Goal: Transaction & Acquisition: Purchase product/service

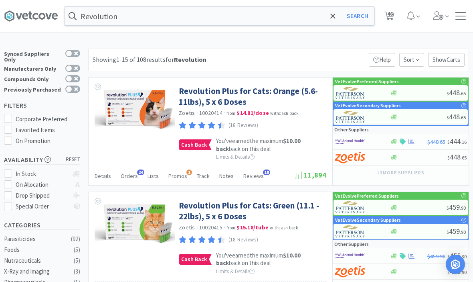
select select "1"
select select "3"
select select "1"
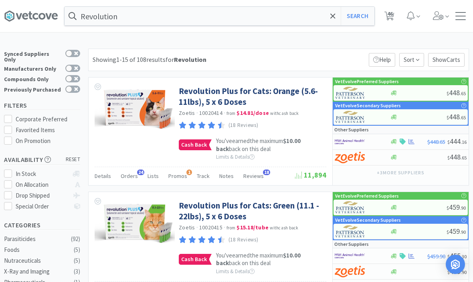
select select "2"
select select "1"
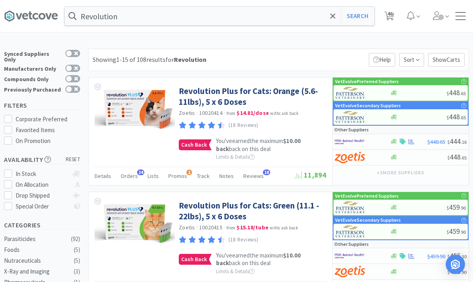
select select "1"
select select "2"
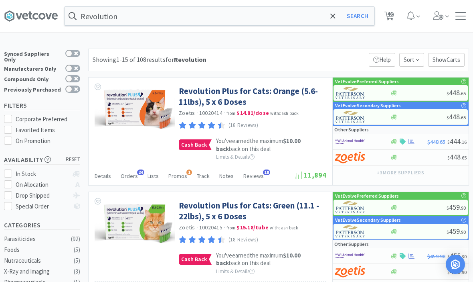
select select "1"
select select "3"
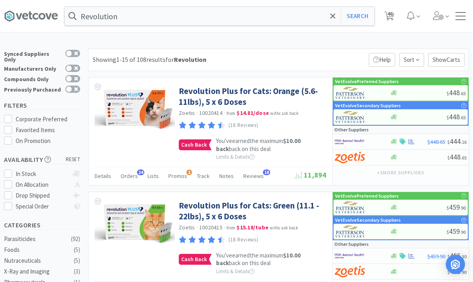
select select "1"
select select "10"
select select "3"
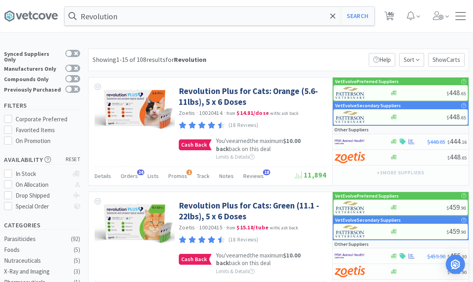
select select "2"
select select "100"
select select "1"
select select "2"
select select "4"
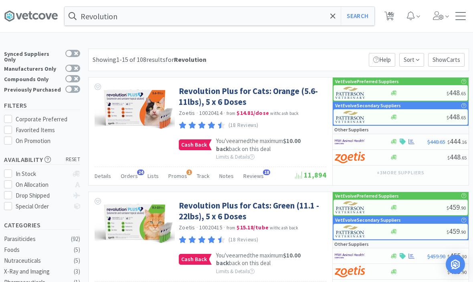
select select "1"
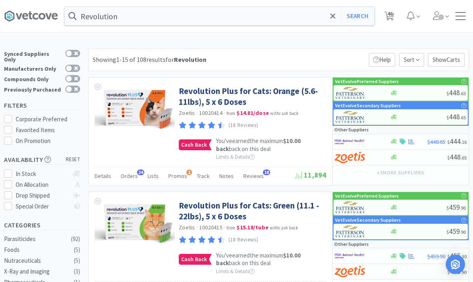
select select "1"
select select "3"
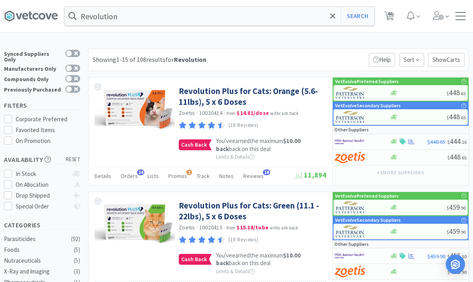
select select "3"
select select "10"
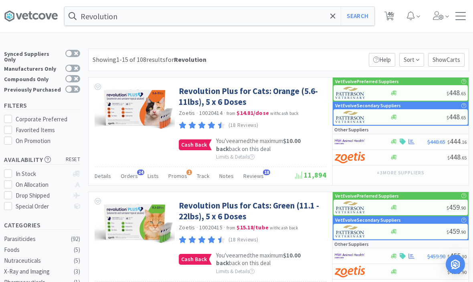
select select "1"
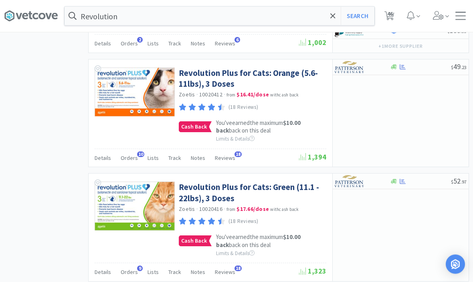
scroll to position [990, 0]
click at [203, 191] on link "Revolution Plus for Cats: Green (11.1 - 22lbs), 3 Doses" at bounding box center [252, 192] width 146 height 22
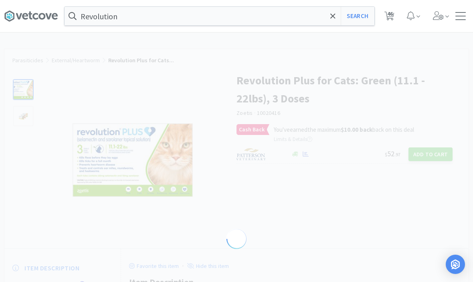
select select "286638"
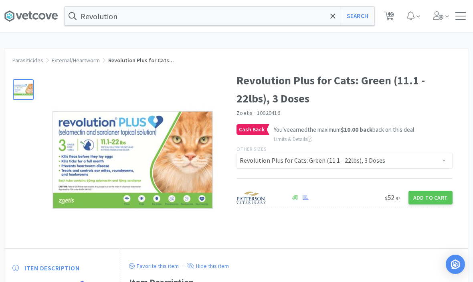
click at [434, 195] on button "Add to Cart" at bounding box center [431, 198] width 44 height 14
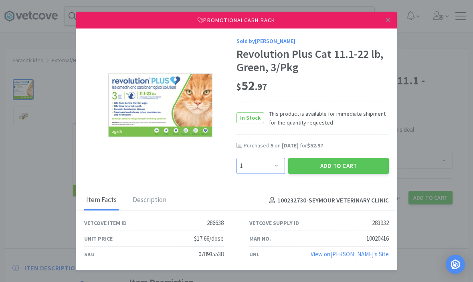
click at [270, 174] on select "Enter Quantity 1 2 3 4 5 6 7 8 9 10 11 12 13 14 15 16 17 18 19 20 Enter Quantity" at bounding box center [261, 166] width 49 height 16
select select "5"
click at [332, 174] on button "Add to Cart" at bounding box center [338, 166] width 101 height 16
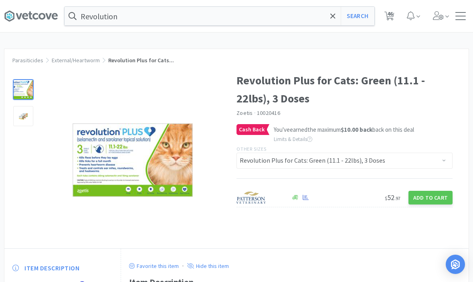
select select "1"
select select "3"
select select "1"
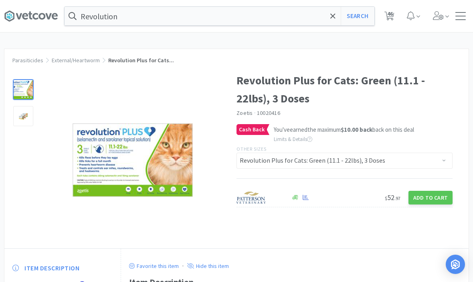
select select "2"
select select "1"
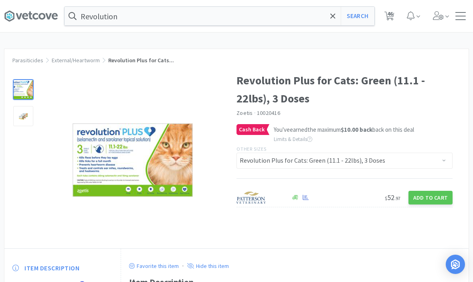
select select "1"
select select "2"
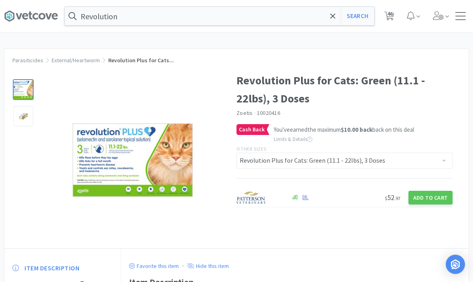
select select "1"
select select "3"
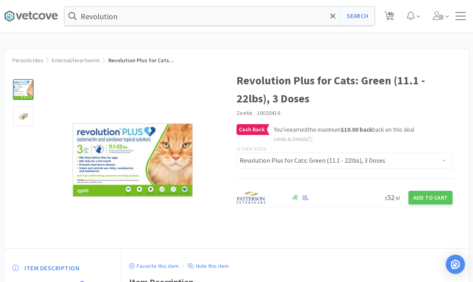
select select "1"
select select "10"
select select "3"
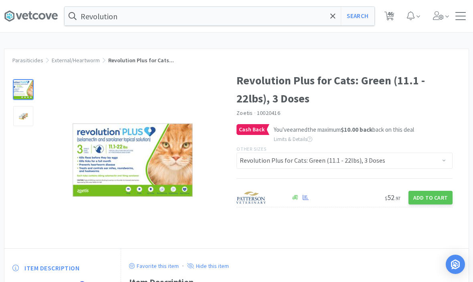
select select "2"
select select "100"
select select "1"
select select "2"
select select "4"
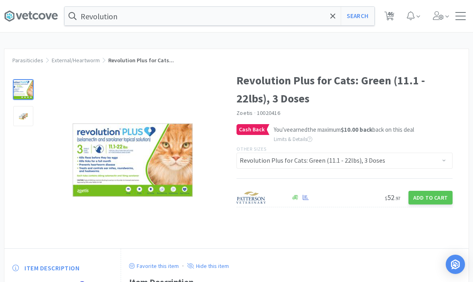
select select "1"
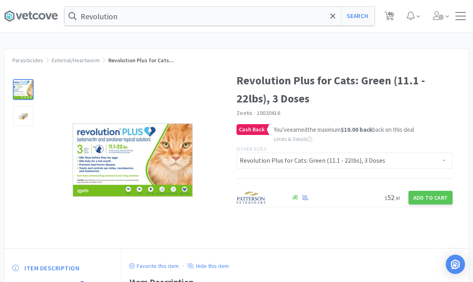
select select "1"
select select "3"
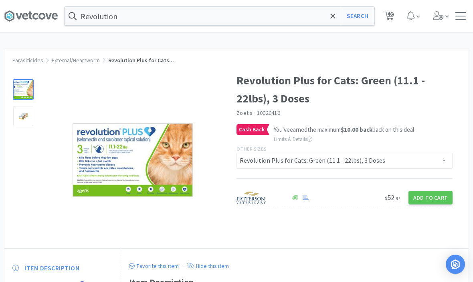
select select "3"
select select "10"
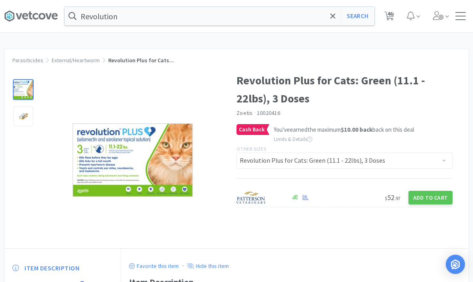
select select "1"
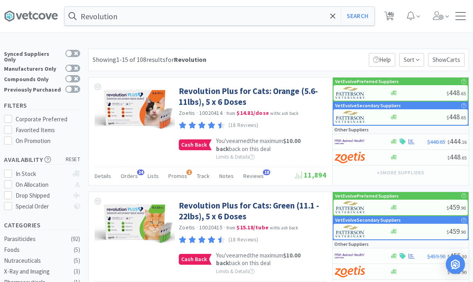
scroll to position [990, 0]
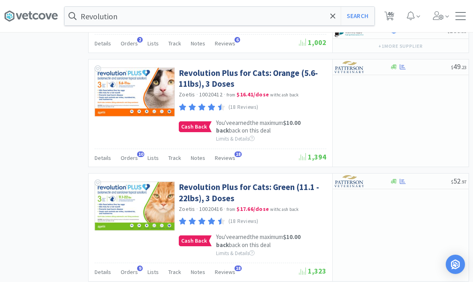
click at [204, 67] on link "Revolution Plus for Cats: Orange (5.6-11lbs), 3 Doses" at bounding box center [252, 78] width 146 height 22
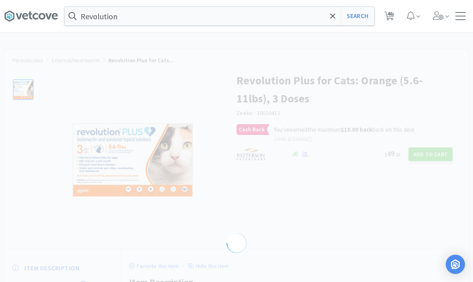
select select "286641"
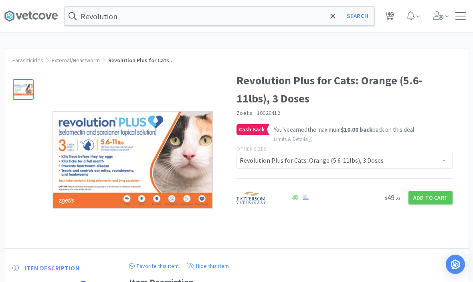
click at [429, 197] on button "Add to Cart" at bounding box center [431, 198] width 44 height 14
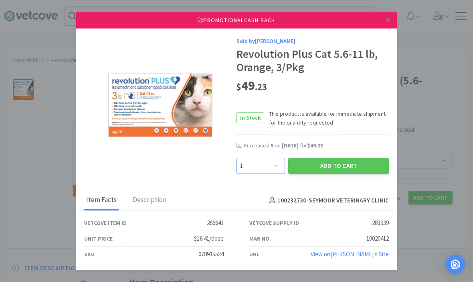
click at [259, 174] on select "Enter Quantity 1 2 3 4 5 6 7 8 9 10 11 12 13 14 15 16 17 18 19 20 Enter Quantity" at bounding box center [261, 166] width 49 height 16
select select "5"
click at [337, 174] on button "Add to Cart" at bounding box center [338, 166] width 101 height 16
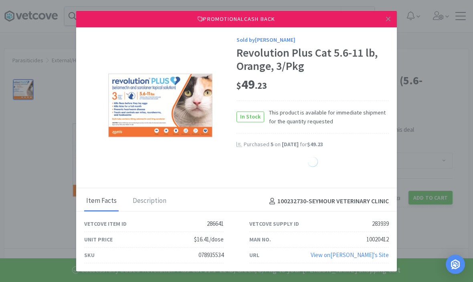
select select "1"
select select "3"
select select "1"
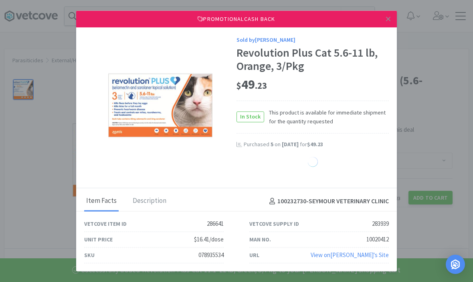
select select "2"
select select "1"
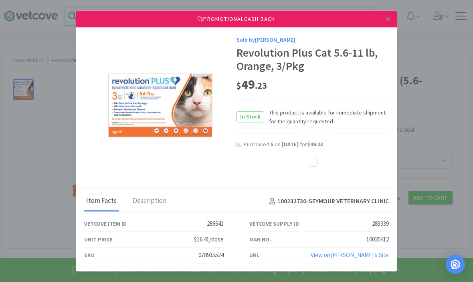
select select "1"
select select "2"
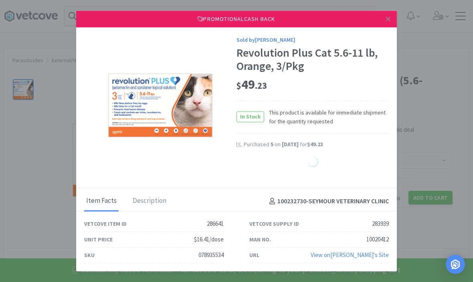
select select "1"
select select "3"
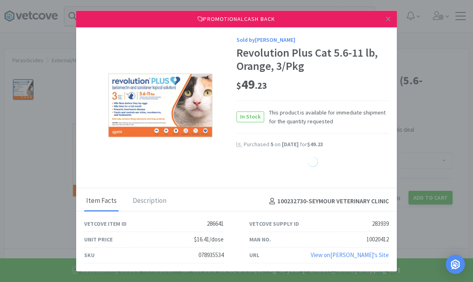
select select "1"
select select "10"
select select "3"
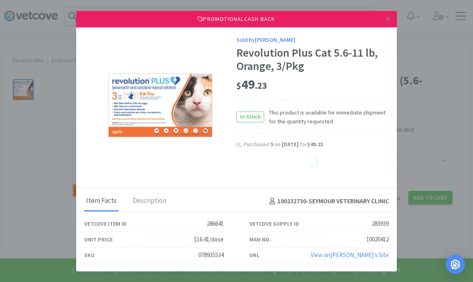
select select "2"
select select "100"
select select "1"
select select "2"
select select "5"
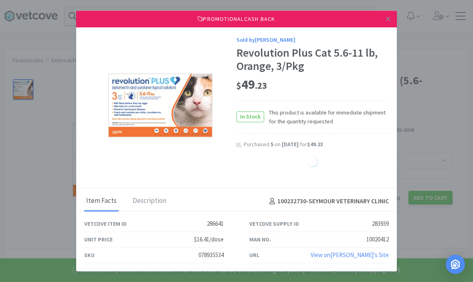
select select "4"
select select "1"
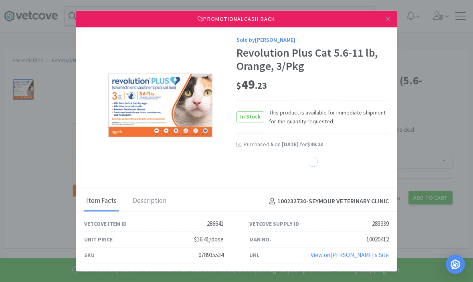
select select "1"
select select "3"
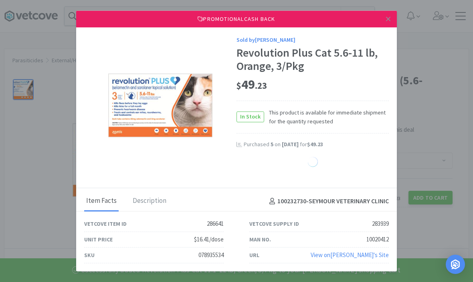
select select "3"
select select "10"
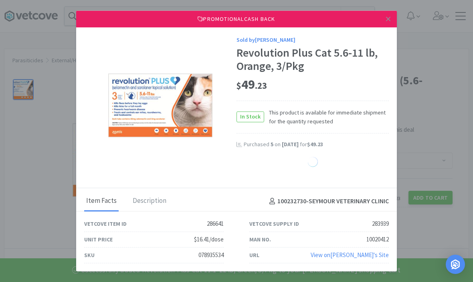
select select "10"
select select "1"
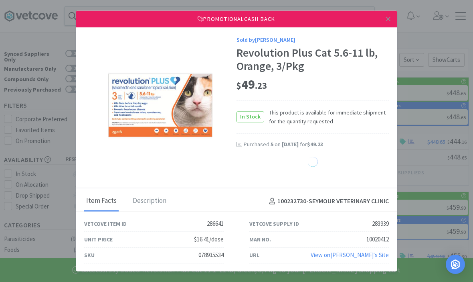
scroll to position [990, 0]
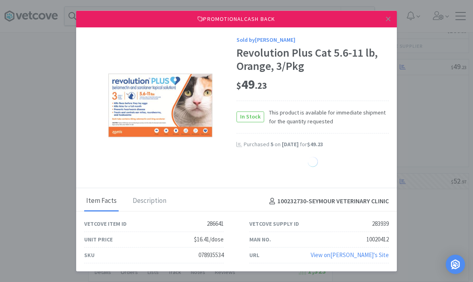
click at [393, 28] on link at bounding box center [389, 18] width 14 height 17
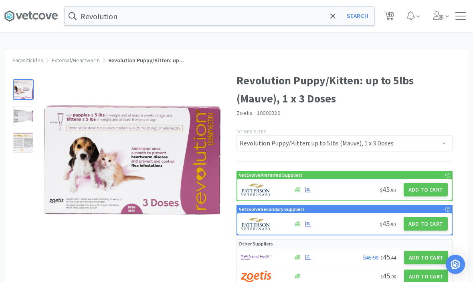
click at [334, 14] on icon at bounding box center [333, 16] width 5 height 8
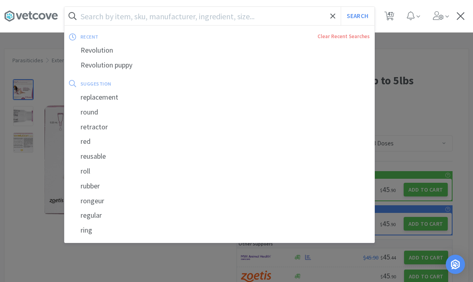
type input "R"
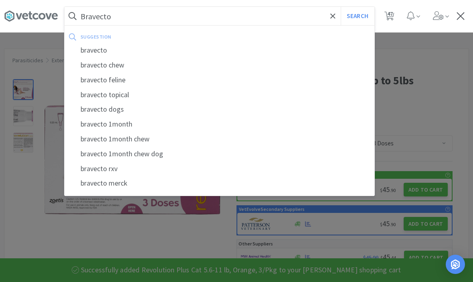
type input "Bravecto"
click at [357, 16] on button "Search" at bounding box center [357, 16] width 33 height 18
select select "1"
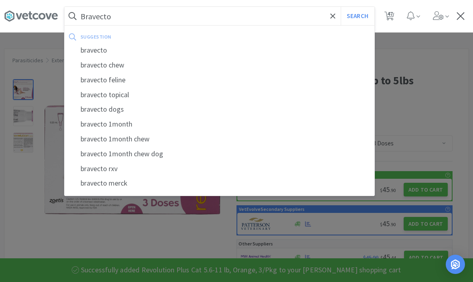
select select "3"
select select "1"
select select "2"
select select "1"
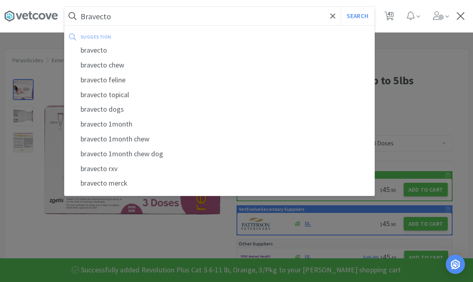
select select "1"
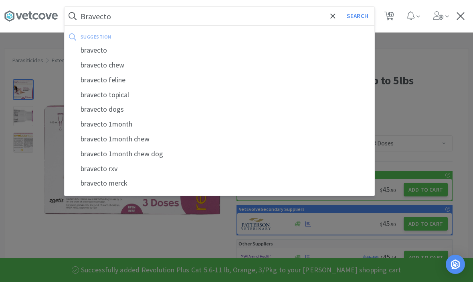
select select "1"
select select "2"
select select "1"
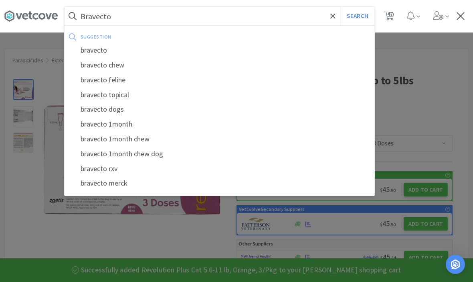
select select "1"
select select "3"
select select "1"
select select "10"
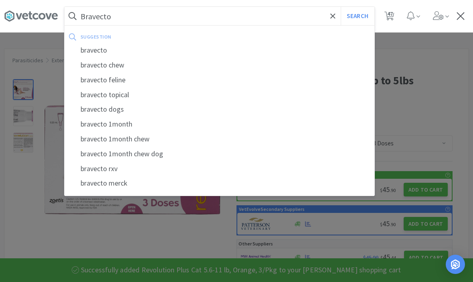
select select "10"
select select "3"
select select "2"
select select "100"
select select "1"
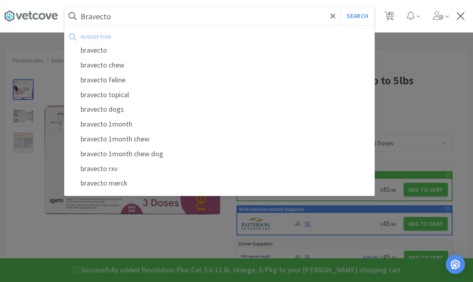
select select "2"
select select "5"
select select "4"
select select "1"
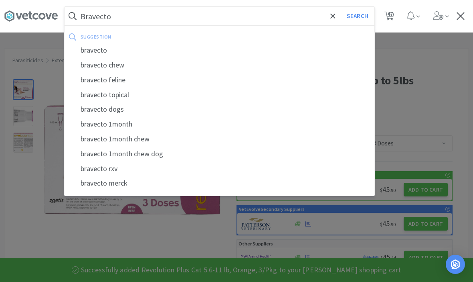
select select "1"
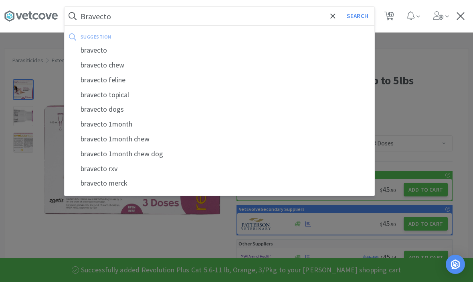
select select "1"
select select "3"
select select "10"
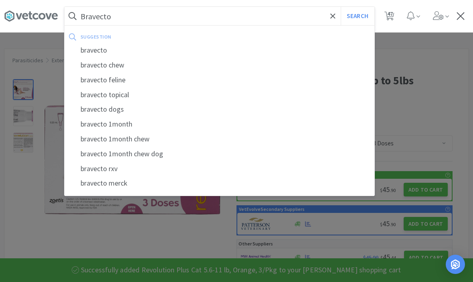
select select "10"
select select "1"
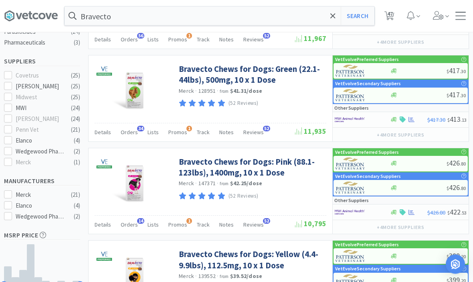
scroll to position [207, 0]
click at [200, 165] on link "Bravecto Chews for Dogs: Pink (88.1-123lbs), 1400mg, 10 x 1 Dose" at bounding box center [252, 167] width 146 height 22
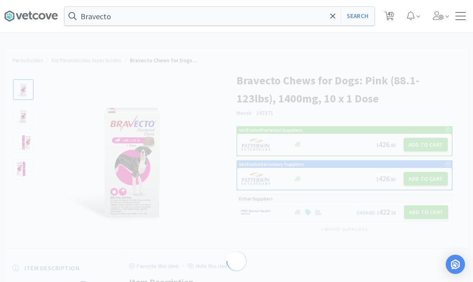
select select "129022"
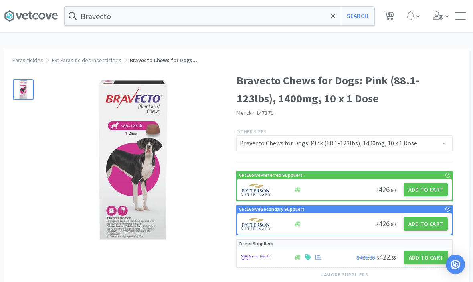
click at [424, 192] on button "Add to Cart" at bounding box center [426, 190] width 44 height 14
select select "1"
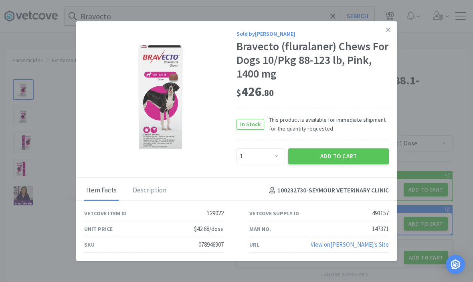
click at [353, 163] on button "Add to Cart" at bounding box center [338, 156] width 101 height 16
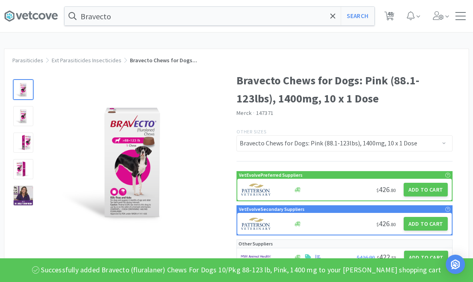
select select "1"
select select "3"
select select "1"
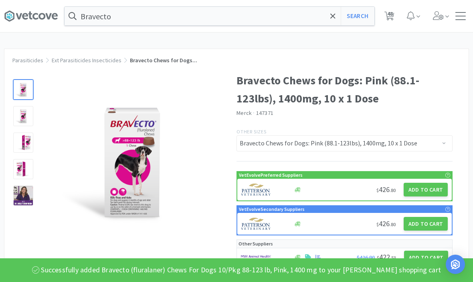
select select "2"
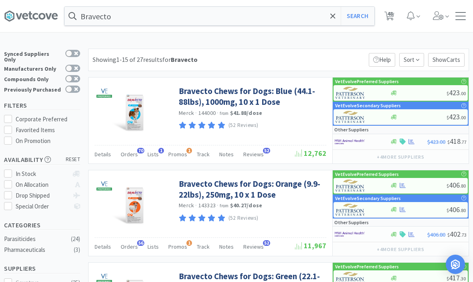
click at [202, 95] on link "Bravecto Chews for Dogs: Blue (44.1-88lbs), 1000mg, 10 x 1 Dose" at bounding box center [252, 96] width 146 height 22
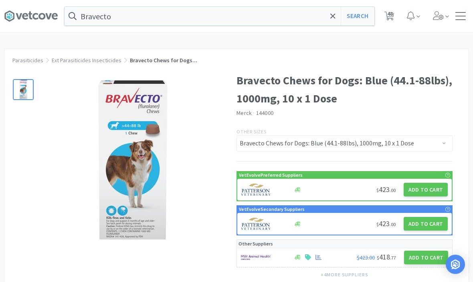
click at [427, 190] on button "Add to Cart" at bounding box center [426, 190] width 44 height 14
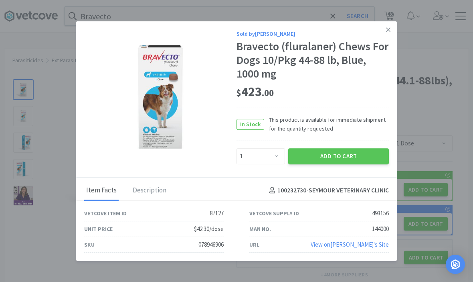
click at [359, 148] on button "Add to Cart" at bounding box center [338, 156] width 101 height 16
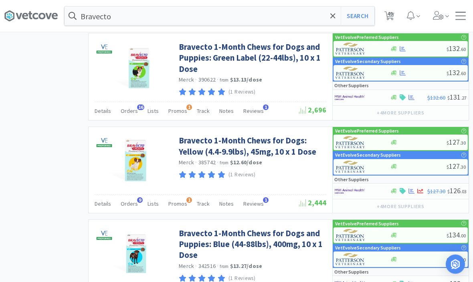
scroll to position [785, 0]
click at [195, 244] on link "Bravecto 1-Month Chews for Dogs and Puppies: Blue (44-88lbs), 400mg, 10 x 1 Dose" at bounding box center [252, 243] width 146 height 33
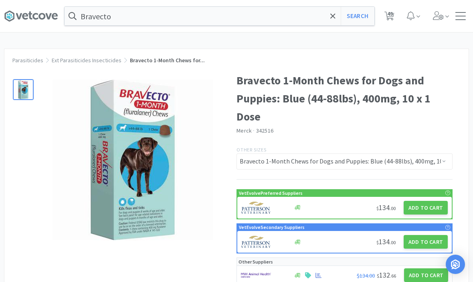
click at [425, 204] on button "Add to Cart" at bounding box center [426, 208] width 44 height 14
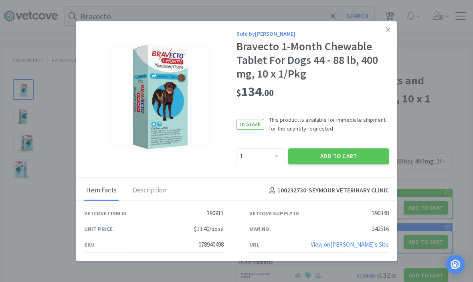
click at [350, 161] on button "Add to Cart" at bounding box center [338, 156] width 101 height 16
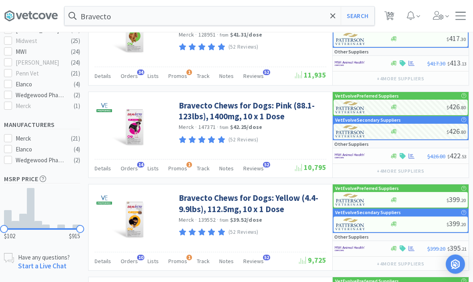
scroll to position [263, 0]
click at [200, 207] on link "Bravecto Chews for Dogs: Yellow (4.4-9.9lbs), 112.5mg, 10 x 1 Dose" at bounding box center [252, 203] width 146 height 22
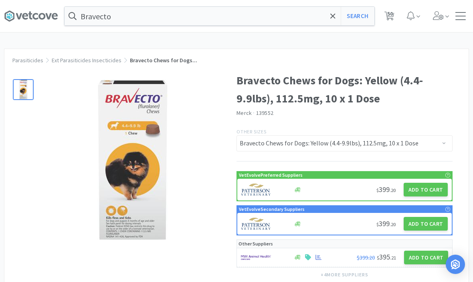
click at [425, 188] on button "Add to Cart" at bounding box center [426, 190] width 44 height 14
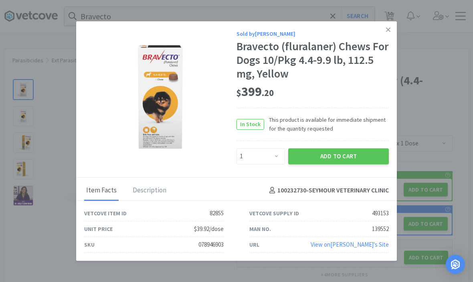
click at [349, 164] on button "Add to Cart" at bounding box center [338, 156] width 101 height 16
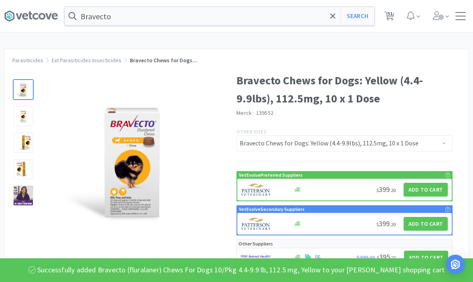
click at [390, 16] on span "51" at bounding box center [391, 14] width 6 height 32
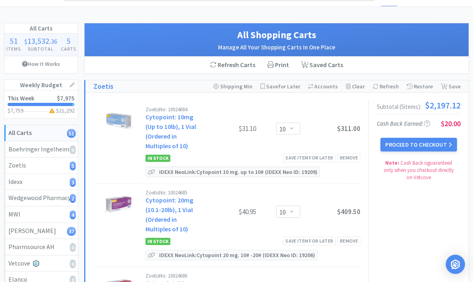
scroll to position [30, 0]
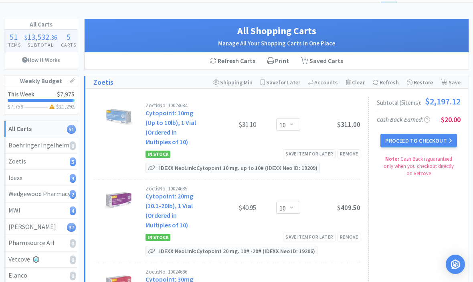
click at [16, 226] on div "[PERSON_NAME] 37" at bounding box center [40, 226] width 65 height 10
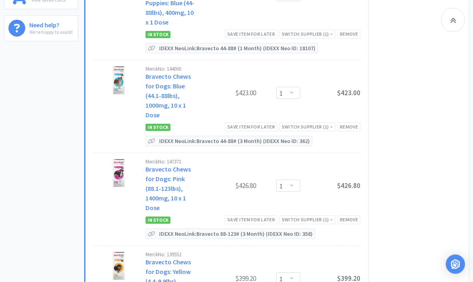
click at [352, 215] on div "Remove" at bounding box center [349, 219] width 23 height 8
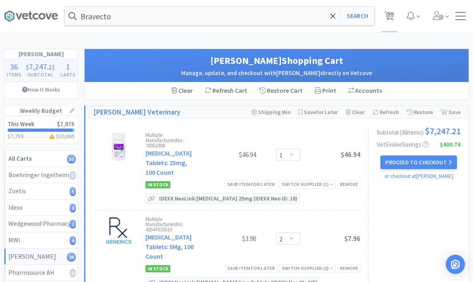
click at [330, 18] on span at bounding box center [333, 16] width 9 height 17
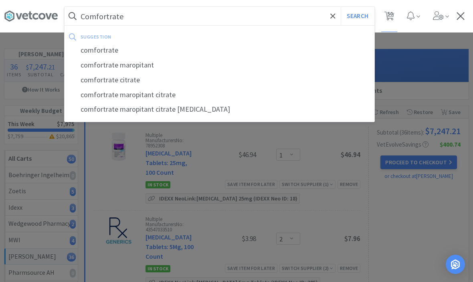
click at [357, 16] on button "Search" at bounding box center [357, 16] width 33 height 18
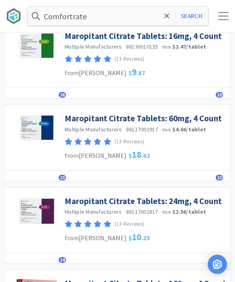
click at [178, 203] on link "Maropitant Citrate Tablets: 24mg, 4 Count" at bounding box center [143, 200] width 157 height 11
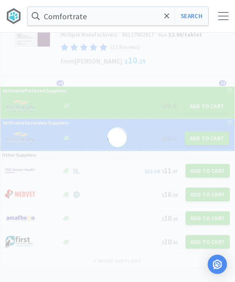
scroll to position [22, 0]
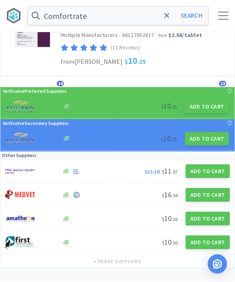
click at [207, 108] on button "Add to Cart" at bounding box center [207, 107] width 44 height 14
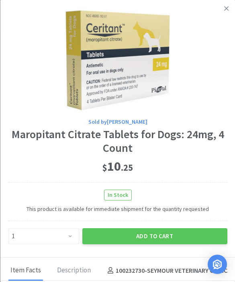
click at [226, 9] on icon at bounding box center [226, 8] width 4 height 7
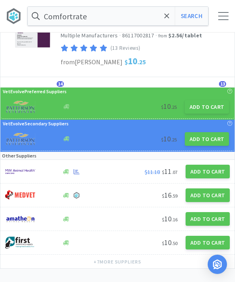
click at [212, 141] on button "Add to Cart" at bounding box center [207, 139] width 44 height 14
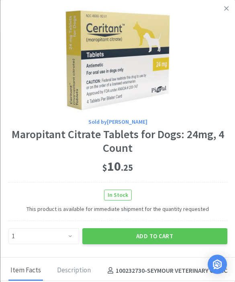
click at [225, 11] on icon at bounding box center [226, 8] width 4 height 7
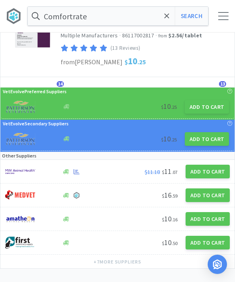
click at [200, 107] on button "Add to Cart" at bounding box center [207, 107] width 44 height 14
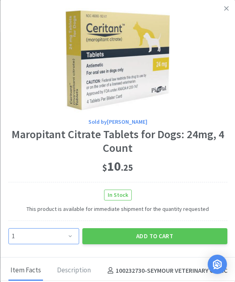
click at [69, 239] on select "Enter Quantity 1 2 3 4 5 6 7 8 9 10 11 12 13 14 15 16 17 18 19 20 Enter Quantity" at bounding box center [43, 236] width 71 height 16
click at [167, 233] on button "Add to Cart" at bounding box center [154, 236] width 145 height 16
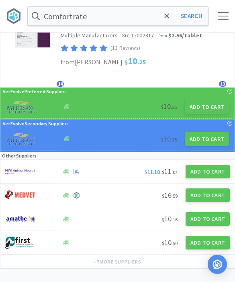
click at [193, 18] on button "Search" at bounding box center [191, 16] width 33 height 18
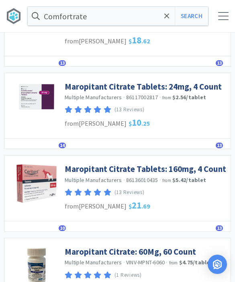
click at [201, 171] on link "Maropitant Citrate Tablets: 160mg, 4 Count" at bounding box center [145, 168] width 161 height 11
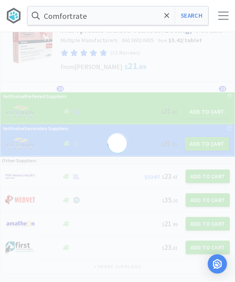
scroll to position [22, 0]
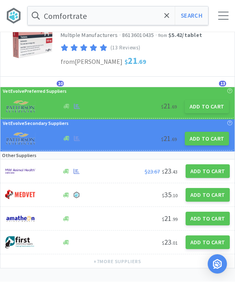
click at [212, 106] on button "Add to Cart" at bounding box center [207, 107] width 44 height 14
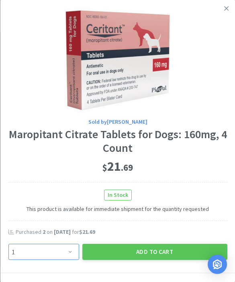
click at [77, 249] on select "Enter Quantity 1 2 3 4 5 6 7 8 9 10 11 12 13 14 15 16 17 18 19 20 Enter Quantity" at bounding box center [43, 252] width 71 height 16
click at [151, 244] on button "Add to Cart" at bounding box center [154, 252] width 145 height 16
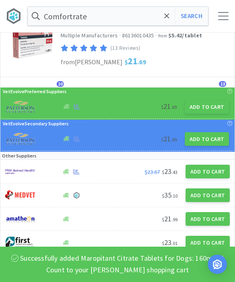
click at [164, 19] on span at bounding box center [166, 16] width 9 height 17
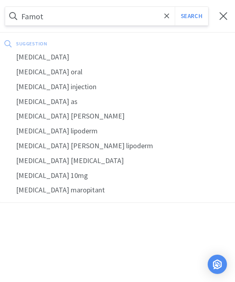
click at [41, 56] on div "[MEDICAL_DATA]" at bounding box center [117, 57] width 235 height 15
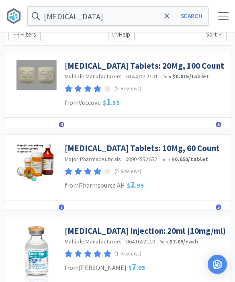
scroll to position [28, 0]
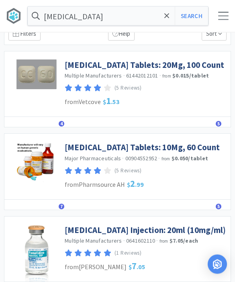
click at [174, 225] on link "[MEDICAL_DATA] Injection: 20ml (10mg/ml)" at bounding box center [145, 230] width 161 height 11
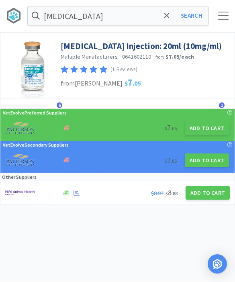
click at [196, 188] on button "Add to Cart" at bounding box center [207, 193] width 44 height 14
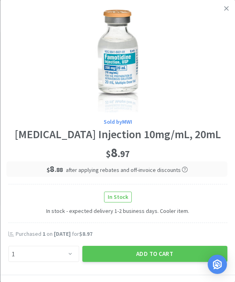
click at [162, 250] on button "Add to Cart" at bounding box center [154, 254] width 145 height 16
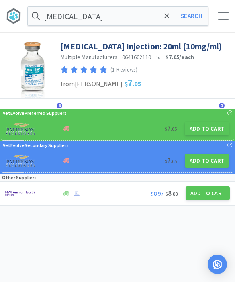
click at [169, 17] on icon at bounding box center [166, 16] width 5 height 8
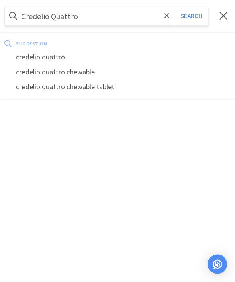
click at [191, 16] on button "Search" at bounding box center [191, 16] width 33 height 18
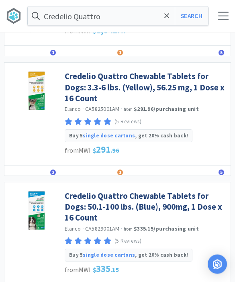
scroll to position [726, 0]
click at [186, 202] on link "Credelio Quattro Chewable Tablets for Dogs: 50.1-100 lbs. (Blue), 900mg, 1 Dose…" at bounding box center [146, 206] width 162 height 33
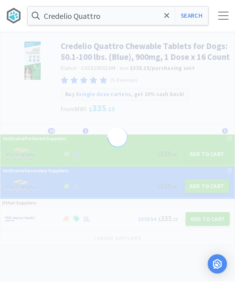
scroll to position [0, 0]
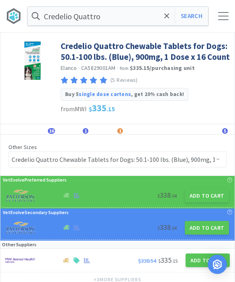
click at [201, 199] on button "Add to Cart" at bounding box center [207, 196] width 44 height 14
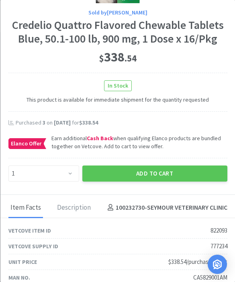
scroll to position [108, 0]
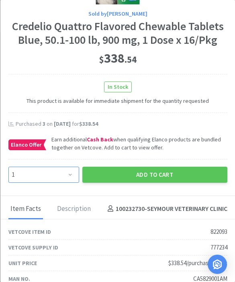
click at [72, 170] on select "Enter Quantity 1 2 3 4 5 6 7 8 9 10 11 12 13 14 15 16 17 18 19 20 Enter Quantity" at bounding box center [43, 175] width 71 height 16
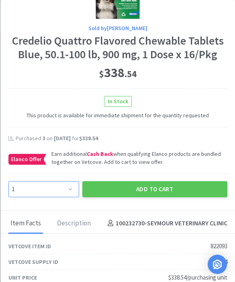
scroll to position [107, 0]
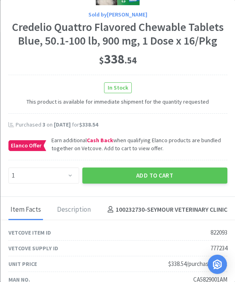
click at [160, 174] on button "Add to Cart" at bounding box center [154, 175] width 145 height 16
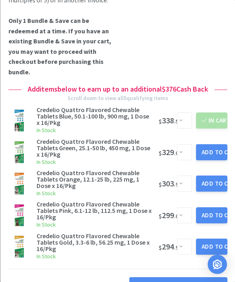
scroll to position [172, 0]
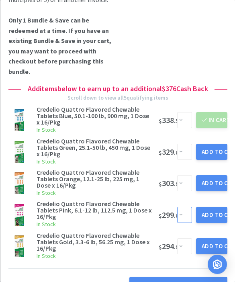
click at [184, 212] on select "Enter Quantity 1 2 3 4 5 6 7 8 9 10 11 12 13 14 15 16 17 18 19 20 Enter Quantity" at bounding box center [184, 215] width 15 height 16
click at [210, 209] on button "Add to Cart" at bounding box center [211, 215] width 31 height 16
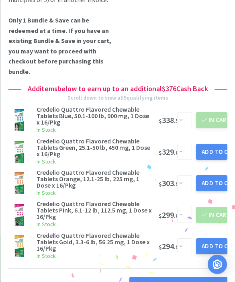
click at [214, 180] on button "Add to Cart" at bounding box center [211, 183] width 31 height 16
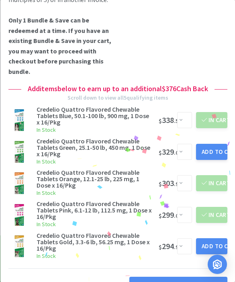
click at [218, 145] on button "Add to Cart" at bounding box center [211, 152] width 31 height 16
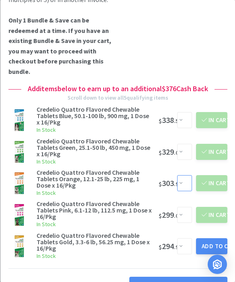
click at [184, 181] on select "Enter Quantity 1 2 3 4 5 6 7 8 9 10 11 12 13 14 15 16 17 18 19 20 Enter Quantity" at bounding box center [184, 183] width 15 height 16
click at [214, 182] on button "Update Cart" at bounding box center [211, 183] width 31 height 16
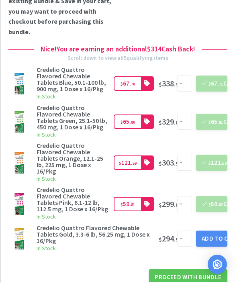
scroll to position [211, 0]
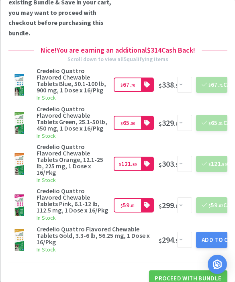
click at [185, 270] on button "Proceed With Bundle" at bounding box center [188, 278] width 78 height 16
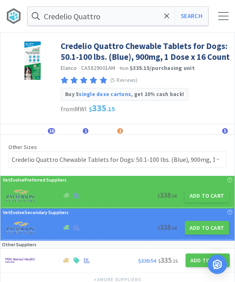
click at [227, 13] on div at bounding box center [223, 16] width 10 height 8
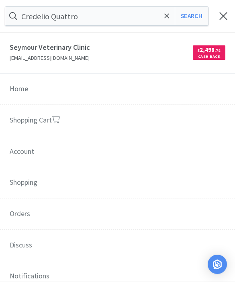
click at [105, 127] on link "Shopping Cart" at bounding box center [117, 121] width 235 height 32
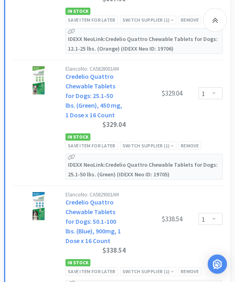
scroll to position [4092, 0]
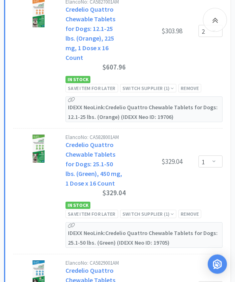
click at [220, 27] on div at bounding box center [215, 20] width 24 height 24
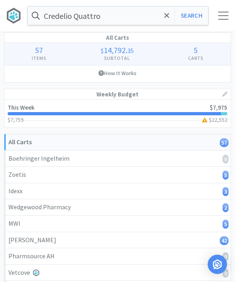
scroll to position [0, 0]
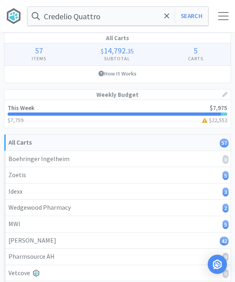
click at [167, 24] on input "Credelio Quattro" at bounding box center [118, 16] width 180 height 18
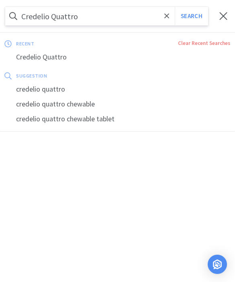
scroll to position [0, 0]
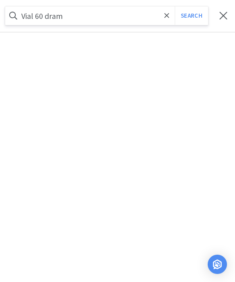
click at [191, 16] on button "Search" at bounding box center [191, 15] width 33 height 18
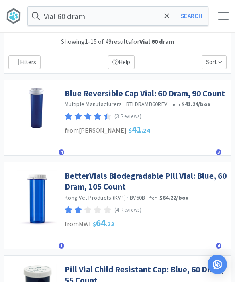
click at [190, 97] on link "Blue Reversible Cap Vial: 60 Dram, 90 Count" at bounding box center [145, 93] width 160 height 11
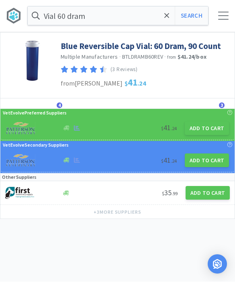
click at [206, 133] on button "Add to Cart" at bounding box center [207, 129] width 44 height 14
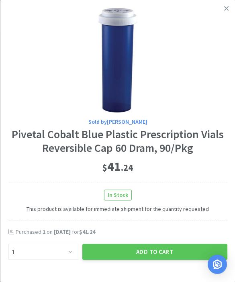
click at [164, 252] on button "Add to Cart" at bounding box center [154, 252] width 145 height 16
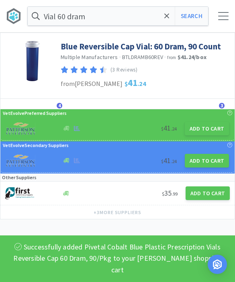
click at [164, 21] on span at bounding box center [166, 16] width 9 height 17
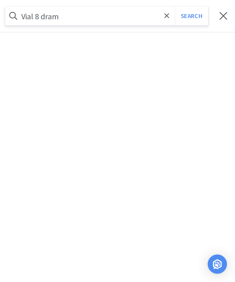
click at [191, 16] on button "Search" at bounding box center [191, 16] width 33 height 18
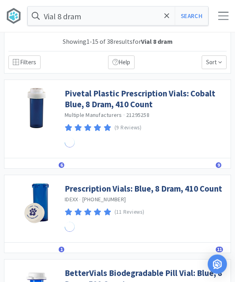
scroll to position [0, 0]
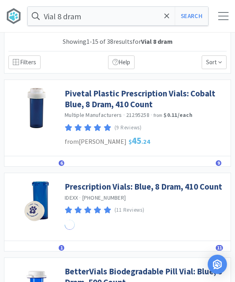
click at [130, 100] on link "Pivetal Plastic Prescription Vials: Cobalt Blue, 8 Dram, 410 Count" at bounding box center [146, 99] width 162 height 22
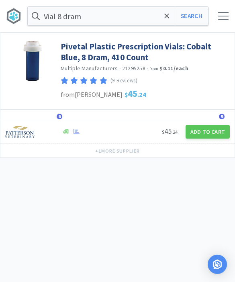
click at [203, 136] on button "Add to Cart" at bounding box center [207, 132] width 44 height 14
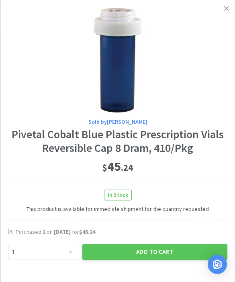
click at [146, 252] on button "Add to Cart" at bounding box center [154, 252] width 145 height 16
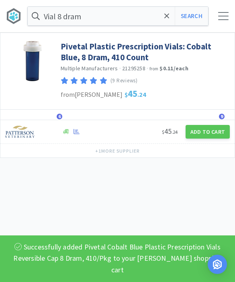
click at [165, 24] on span at bounding box center [166, 16] width 9 height 17
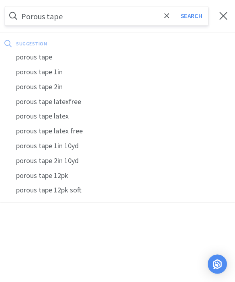
click at [191, 16] on button "Search" at bounding box center [191, 16] width 33 height 18
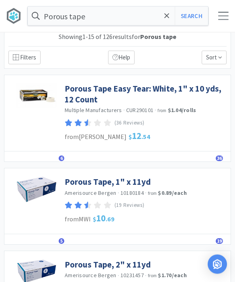
scroll to position [6, 0]
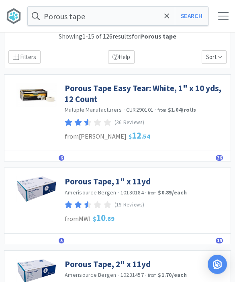
click at [138, 181] on link "Porous Tape, 1" x 11yd" at bounding box center [108, 181] width 86 height 11
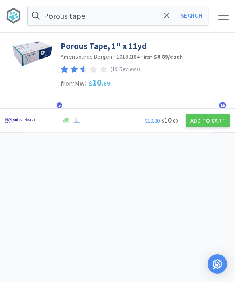
click at [205, 121] on button "Add to Cart" at bounding box center [207, 121] width 44 height 14
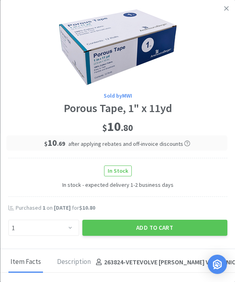
click at [146, 231] on button "Add to Cart" at bounding box center [154, 227] width 145 height 16
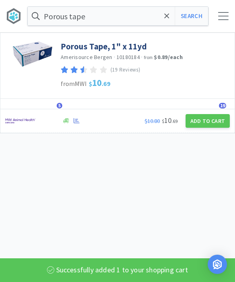
click at [215, 124] on button "Add to Cart" at bounding box center [207, 121] width 44 height 14
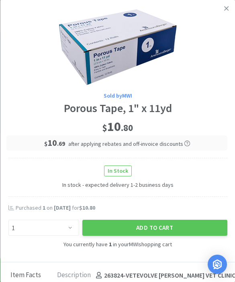
click at [168, 229] on button "Add to Cart" at bounding box center [154, 227] width 145 height 16
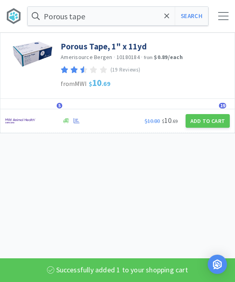
click at [199, 16] on button "Search" at bounding box center [191, 16] width 33 height 18
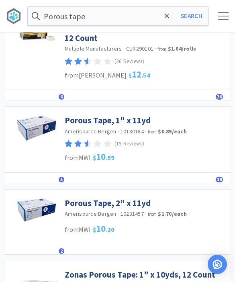
scroll to position [71, 0]
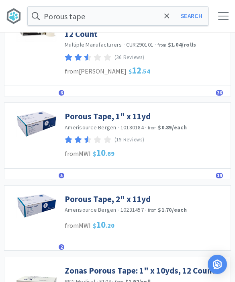
click at [132, 200] on link "Porous Tape, 2" x 11yd" at bounding box center [108, 198] width 86 height 11
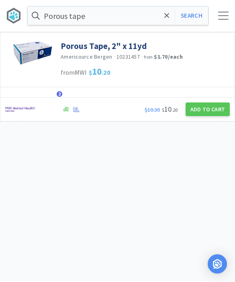
click at [204, 114] on button "Add to Cart" at bounding box center [207, 110] width 44 height 14
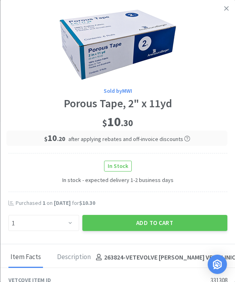
click at [163, 223] on button "Add to Cart" at bounding box center [154, 223] width 145 height 16
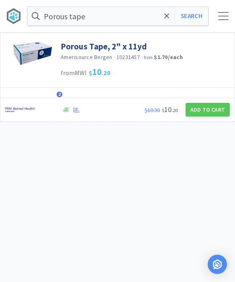
click at [165, 32] on div "Porous tape Search Orders Shopping Discuss Discuss 61 61" at bounding box center [117, 16] width 235 height 32
click at [168, 24] on span at bounding box center [166, 16] width 9 height 17
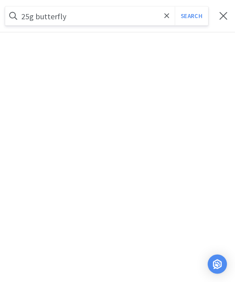
click at [191, 16] on button "Search" at bounding box center [191, 16] width 33 height 18
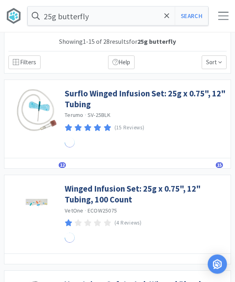
scroll to position [0, 0]
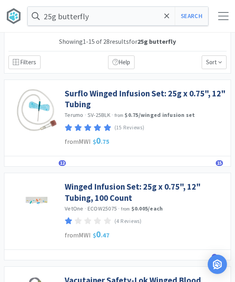
click at [191, 93] on link "Surflo Winged Infusion Set: 25g x 0.75", 12" Tubing" at bounding box center [146, 99] width 162 height 22
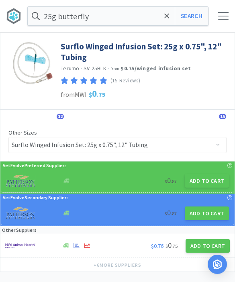
click at [206, 183] on button "Add to Cart" at bounding box center [207, 181] width 44 height 14
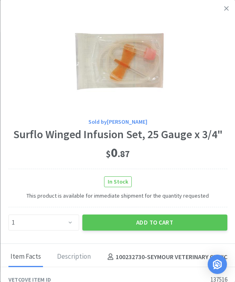
click at [223, 8] on link at bounding box center [226, 8] width 14 height 17
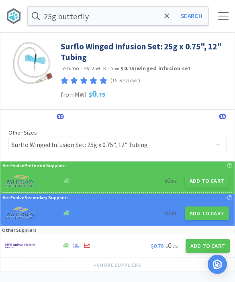
click at [65, 110] on div "Details Orders 12 Lists Track Notes Reviews 15" at bounding box center [117, 115] width 234 height 10
click at [57, 118] on span "12" at bounding box center [60, 117] width 7 height 6
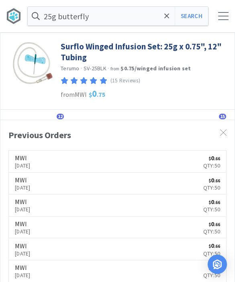
click at [59, 121] on div "Previous Orders MWI [DATE] $ 0 . 66 Qty: 50 MWI [DATE] $ 0 . 66 Qty: 50 MWI [DA…" at bounding box center [117, 231] width 234 height 223
click at [57, 116] on span "12" at bounding box center [60, 117] width 7 height 6
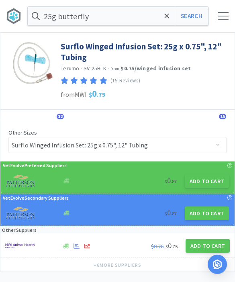
click at [214, 184] on button "Add to Cart" at bounding box center [207, 181] width 44 height 14
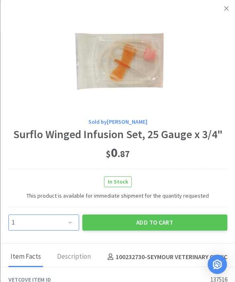
click at [72, 221] on select "Enter Quantity 1 2 3 4 5 6 7 8 9 10 11 12 13 14 15 16 17 18 19 20 Enter Quantity" at bounding box center [43, 222] width 71 height 16
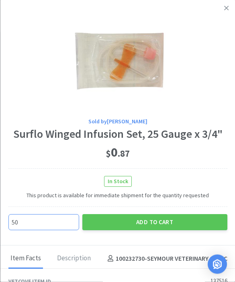
click at [174, 222] on button "Add to Cart" at bounding box center [154, 222] width 145 height 16
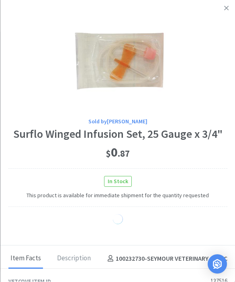
scroll to position [0, 0]
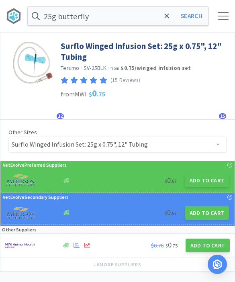
click at [171, 7] on input "25g butterfly" at bounding box center [118, 16] width 180 height 18
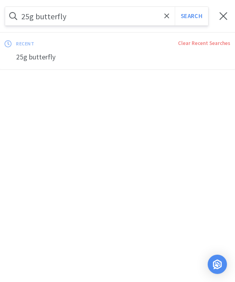
scroll to position [0, 0]
click at [166, 19] on icon at bounding box center [166, 16] width 5 height 8
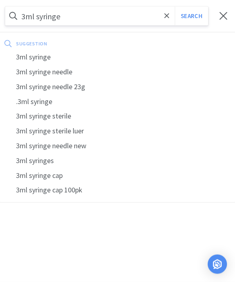
click at [191, 16] on button "Search" at bounding box center [191, 16] width 33 height 18
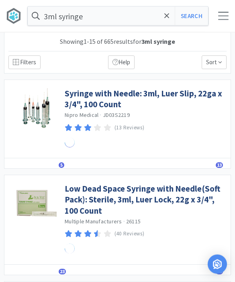
scroll to position [0, 0]
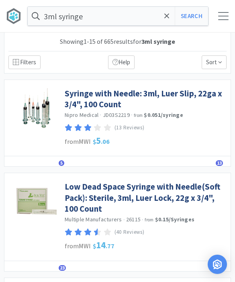
click at [179, 193] on link "Low Dead Space Syringe with Needle(Soft Pack): Sterile, 3ml, Luer Lock, 22g x 3…" at bounding box center [146, 197] width 162 height 33
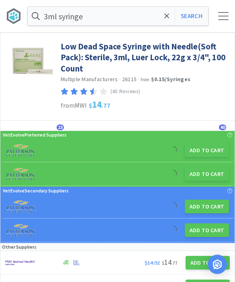
click at [203, 154] on button "Add to Cart" at bounding box center [207, 150] width 44 height 14
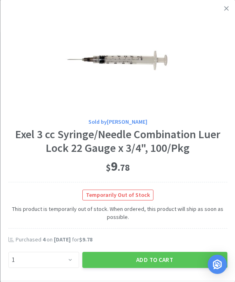
click at [228, 11] on link at bounding box center [226, 8] width 14 height 17
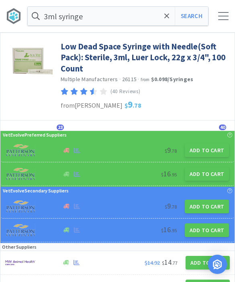
click at [205, 178] on button "Add to Cart" at bounding box center [207, 174] width 44 height 14
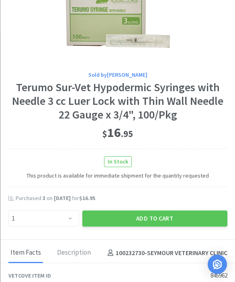
scroll to position [67, 0]
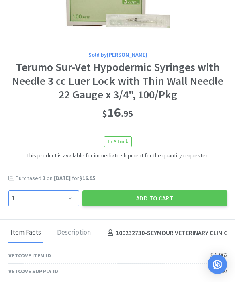
click at [68, 204] on select "Enter Quantity 1 2 3 4 5 6 7 8 9 10 11 12 13 14 15 16 17 18 19 20 Enter Quantity" at bounding box center [43, 198] width 71 height 16
click at [145, 197] on button "Add to Cart" at bounding box center [154, 198] width 145 height 16
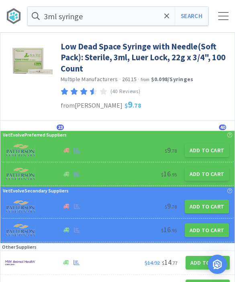
click at [163, 21] on span at bounding box center [166, 16] width 9 height 17
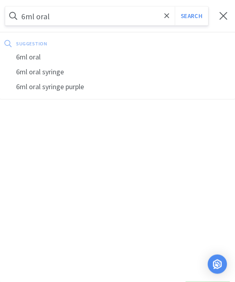
click at [162, 17] on span at bounding box center [166, 16] width 9 height 17
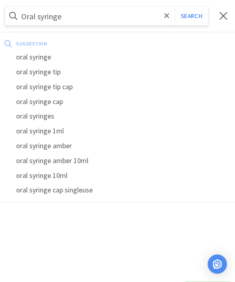
click at [191, 16] on button "Search" at bounding box center [191, 16] width 33 height 18
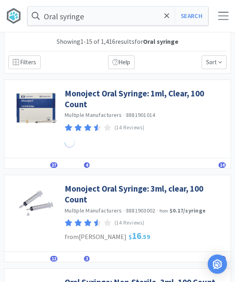
scroll to position [0, 0]
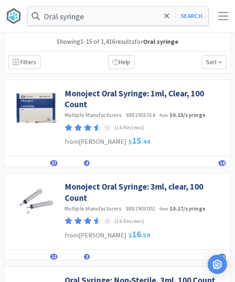
click at [168, 100] on link "Monoject Oral Syringe: 1ml, Clear, 100 Count" at bounding box center [146, 99] width 162 height 22
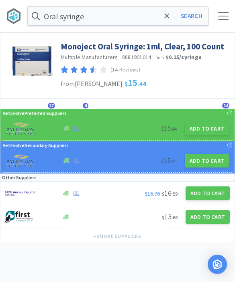
click at [207, 131] on button "Add to Cart" at bounding box center [207, 129] width 44 height 14
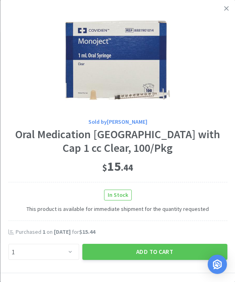
click at [163, 250] on button "Add to Cart" at bounding box center [154, 252] width 145 height 16
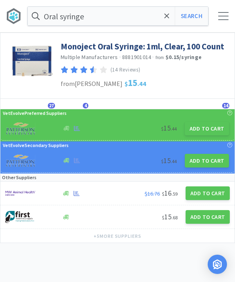
click at [191, 20] on button "Search" at bounding box center [191, 16] width 33 height 18
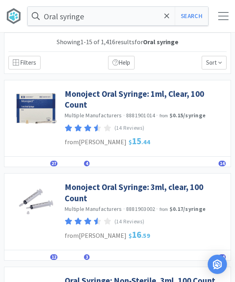
click at [178, 190] on link "Monoject Oral Syringe: 3ml, clear, 100 Count" at bounding box center [146, 192] width 162 height 22
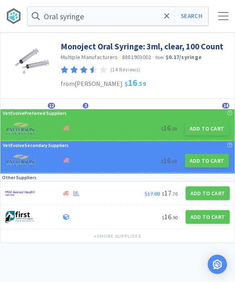
click at [200, 14] on button "Search" at bounding box center [191, 16] width 33 height 18
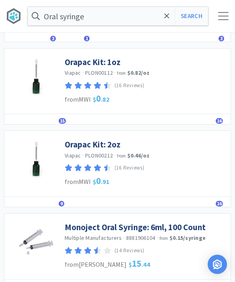
scroll to position [329, 0]
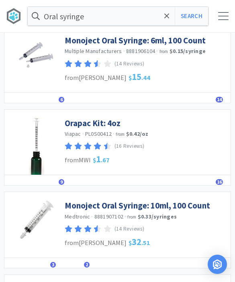
click at [166, 18] on icon at bounding box center [166, 16] width 5 height 8
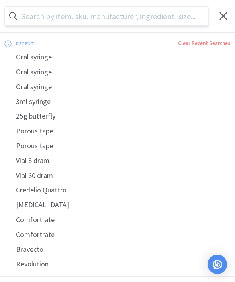
scroll to position [487, 0]
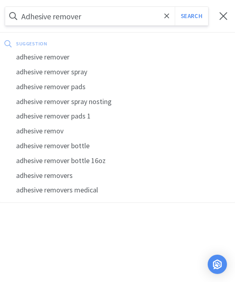
click at [191, 16] on button "Search" at bounding box center [191, 16] width 33 height 18
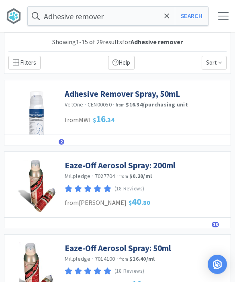
click at [134, 94] on link "Adhesive Remover Spray, 50mL" at bounding box center [122, 93] width 115 height 11
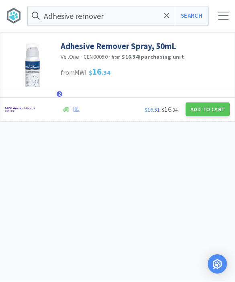
click at [203, 110] on button "Add to Cart" at bounding box center [207, 110] width 44 height 14
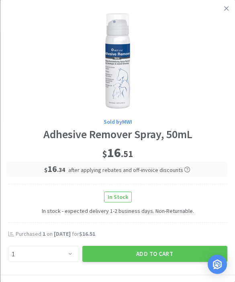
click at [156, 250] on button "Add to Cart" at bounding box center [154, 254] width 145 height 16
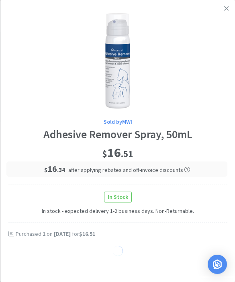
click at [231, 6] on div "Adhesive remover Search Orders Shopping Discuss Discuss 64 64" at bounding box center [117, 16] width 235 height 32
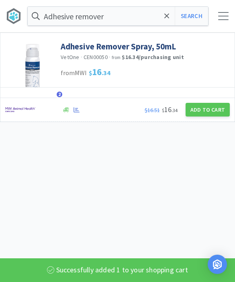
click at [168, 18] on icon at bounding box center [166, 16] width 5 height 8
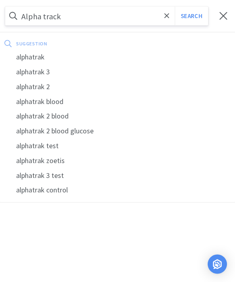
click at [191, 16] on button "Search" at bounding box center [191, 16] width 33 height 18
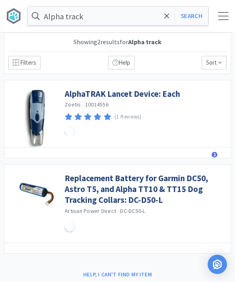
scroll to position [0, 0]
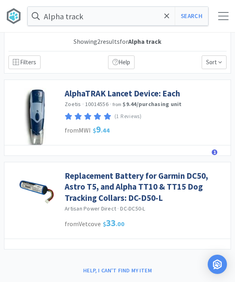
click at [82, 22] on input "Alpha track" at bounding box center [118, 16] width 180 height 18
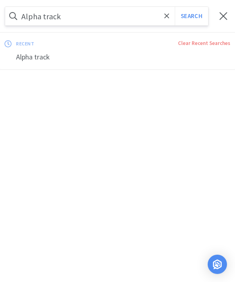
scroll to position [0, 0]
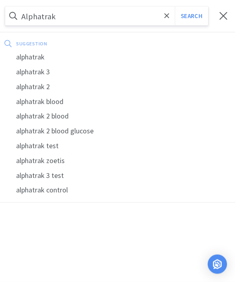
click at [191, 16] on button "Search" at bounding box center [191, 16] width 33 height 18
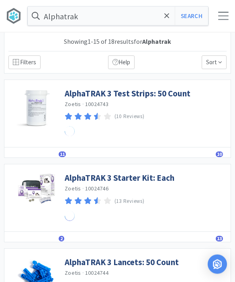
scroll to position [0, 0]
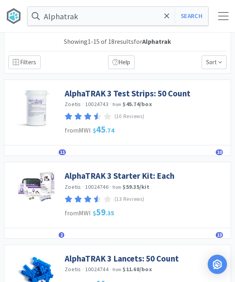
click at [160, 93] on link "AlphaTRAK 3 Test Strips: 50 Count" at bounding box center [128, 93] width 126 height 11
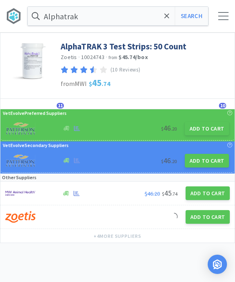
click at [207, 127] on button "Add to Cart" at bounding box center [207, 129] width 44 height 14
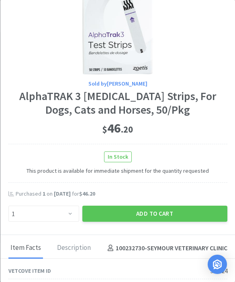
scroll to position [37, 0]
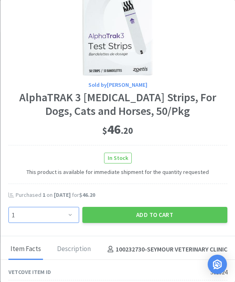
click at [69, 215] on select "Enter Quantity 1 2 3 4 5 6 7 8 9 10 11 12 13 14 15 16 17 18 19 20 Enter Quantity" at bounding box center [43, 215] width 71 height 16
click at [170, 212] on button "Add to Cart" at bounding box center [154, 215] width 145 height 16
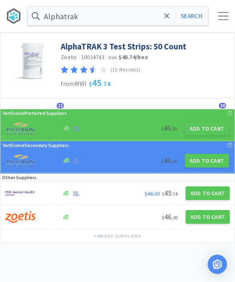
click at [165, 19] on icon at bounding box center [166, 16] width 5 height 8
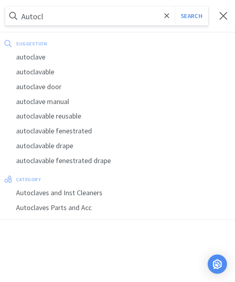
click at [167, 19] on icon at bounding box center [166, 16] width 5 height 8
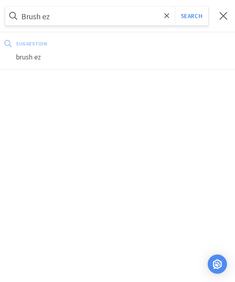
click at [191, 16] on button "Search" at bounding box center [191, 16] width 33 height 18
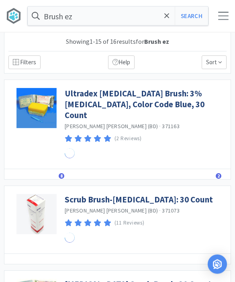
scroll to position [0, 0]
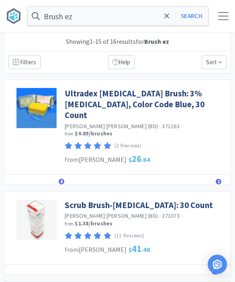
click at [153, 199] on link "Scrub Brush-[MEDICAL_DATA]: 30 Count" at bounding box center [139, 204] width 148 height 11
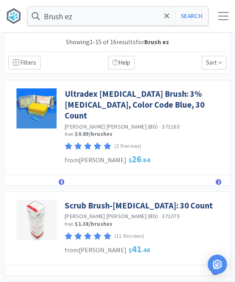
scroll to position [0, 0]
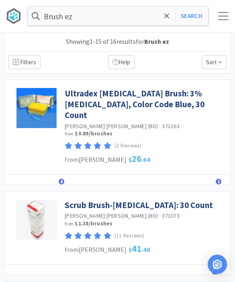
click at [156, 103] on link "Ultradex [MEDICAL_DATA] Brush: 3% [MEDICAL_DATA], Color Code Blue, 30 Count" at bounding box center [146, 104] width 162 height 33
click at [166, 12] on icon at bounding box center [166, 16] width 5 height 8
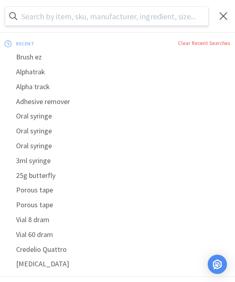
scroll to position [0, 0]
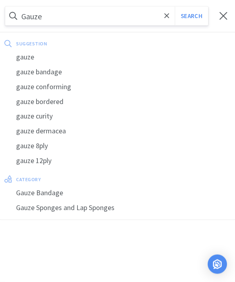
click at [191, 16] on button "Search" at bounding box center [191, 16] width 33 height 18
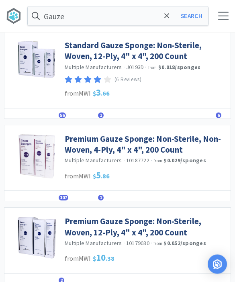
scroll to position [318, 0]
click at [167, 146] on link "Premium Gauze Sponge: Non-Sterile, Non-Woven, 4-Ply, 4" x 4", 200 Count" at bounding box center [146, 144] width 162 height 22
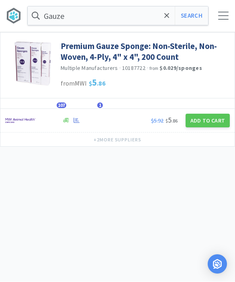
click at [206, 122] on button "Add to Cart" at bounding box center [207, 121] width 44 height 14
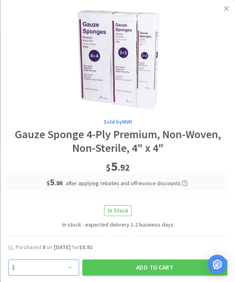
click at [75, 269] on select "Enter Quantity 1 2 3 4 5 6 7 8 9 10 11 12 13 14 15 16 17 18 19 20 Enter Quantity" at bounding box center [43, 267] width 71 height 16
click at [159, 262] on button "Add to Cart" at bounding box center [154, 267] width 145 height 16
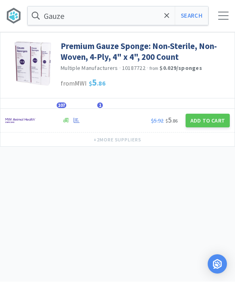
click at [166, 19] on icon at bounding box center [166, 16] width 5 height 8
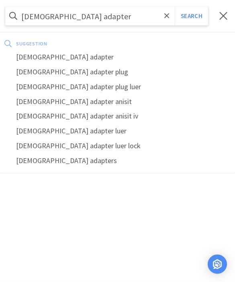
click at [77, 78] on div "[DEMOGRAPHIC_DATA] adapter plug" at bounding box center [117, 72] width 235 height 15
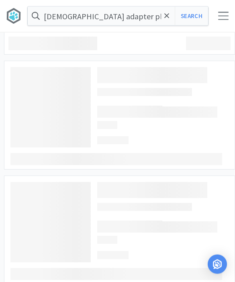
scroll to position [0, 0]
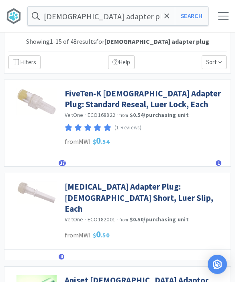
click at [162, 104] on link "FiveTen-K [DEMOGRAPHIC_DATA] Adapter Plug: Standard Reseal, Luer Lock, Each" at bounding box center [146, 99] width 162 height 22
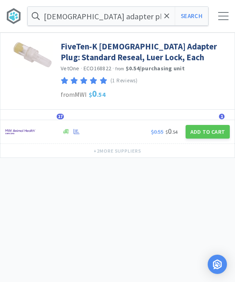
click at [209, 137] on button "Add to Cart" at bounding box center [207, 132] width 44 height 14
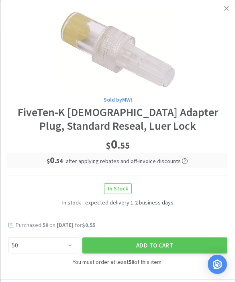
click at [173, 242] on button "Add to Cart" at bounding box center [154, 245] width 145 height 16
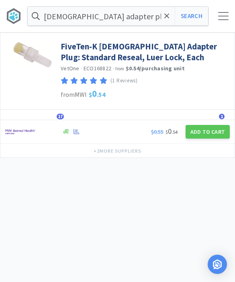
click at [165, 19] on icon at bounding box center [166, 16] width 5 height 8
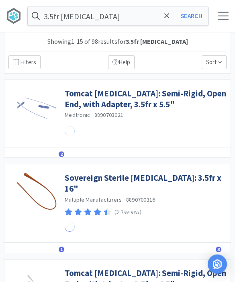
scroll to position [0, 0]
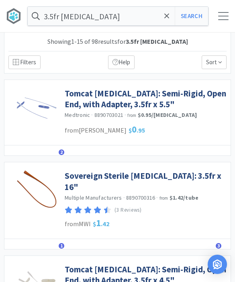
click at [198, 175] on link "Sovereign Sterile [MEDICAL_DATA]: 3.5fr x 16"" at bounding box center [146, 181] width 162 height 22
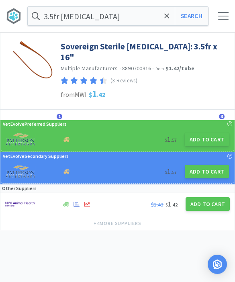
click at [205, 132] on button "Add to Cart" at bounding box center [207, 139] width 44 height 14
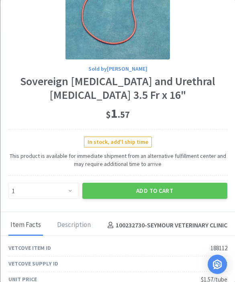
scroll to position [57, 0]
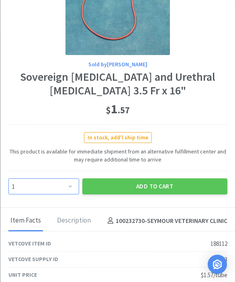
click at [69, 193] on select "Enter Quantity 1 2 3 4 5 6 7 8 9 10 11 12 13 14 15 16 17 18 19 20 Enter Quantity" at bounding box center [43, 186] width 71 height 16
click at [131, 181] on button "Add to Cart" at bounding box center [154, 186] width 145 height 16
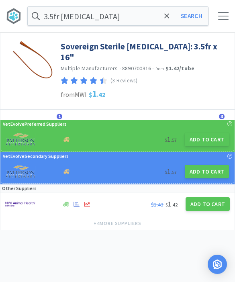
click at [162, 16] on input "3.5fr [MEDICAL_DATA]" at bounding box center [118, 16] width 180 height 18
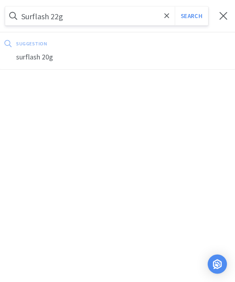
click at [191, 16] on button "Search" at bounding box center [191, 16] width 33 height 18
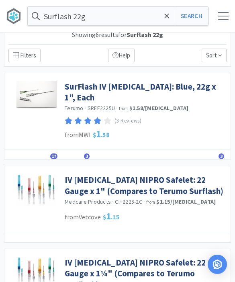
scroll to position [8, 0]
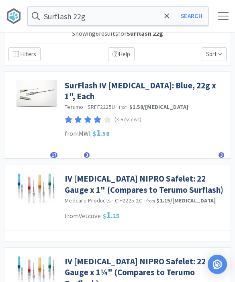
click at [167, 87] on link "SurFlash IV [MEDICAL_DATA]: Blue, 22g x 1", Each" at bounding box center [146, 91] width 162 height 22
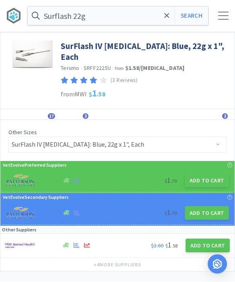
click at [206, 174] on button "Add to Cart" at bounding box center [207, 181] width 44 height 14
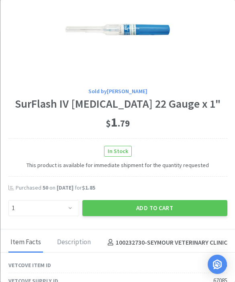
scroll to position [41, 0]
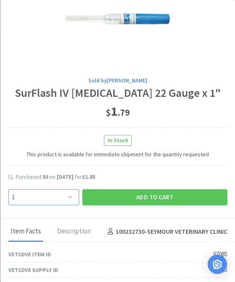
click at [71, 198] on select "Enter Quantity 1 2 3 4 5 6 7 8 9 10 11 12 13 14 15 16 17 18 19 20 Enter Quantity" at bounding box center [43, 197] width 71 height 16
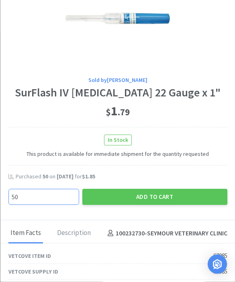
click at [185, 198] on button "Add to Cart" at bounding box center [154, 197] width 145 height 16
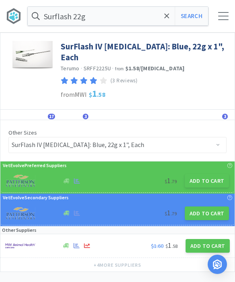
click at [165, 18] on icon at bounding box center [166, 16] width 5 height 8
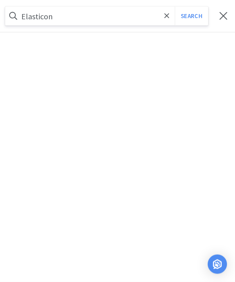
click at [191, 16] on button "Search" at bounding box center [191, 16] width 33 height 18
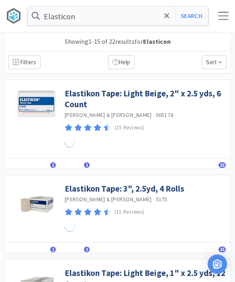
scroll to position [0, 0]
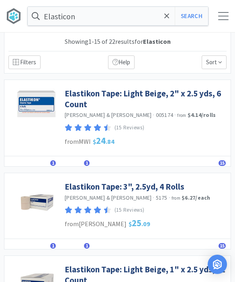
click at [183, 98] on link "Elastikon Tape: Light Beige, 2" x 2.5 yds, 6 Count" at bounding box center [146, 99] width 162 height 22
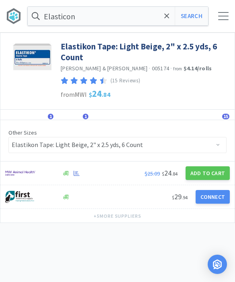
click at [211, 173] on button "Add to Cart" at bounding box center [207, 173] width 44 height 14
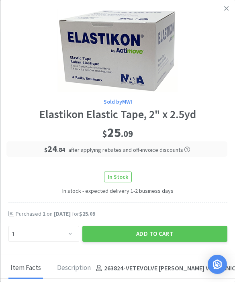
click at [167, 233] on button "Add to Cart" at bounding box center [154, 233] width 145 height 16
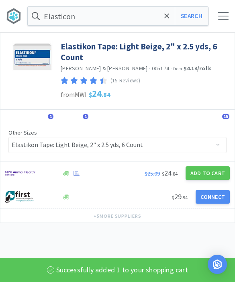
click at [195, 24] on button "Search" at bounding box center [191, 16] width 33 height 18
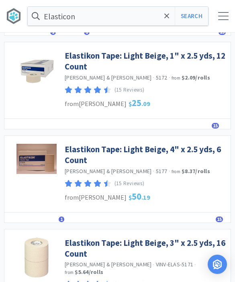
scroll to position [213, 0]
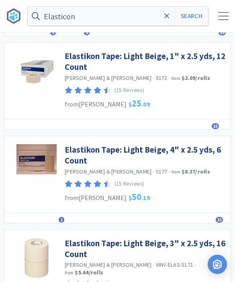
click at [167, 144] on link "Elastikon Tape: Light Beige, 4" x 2.5 yds, 6 Count" at bounding box center [146, 155] width 162 height 22
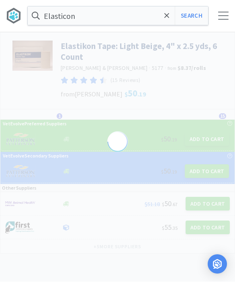
scroll to position [0, 0]
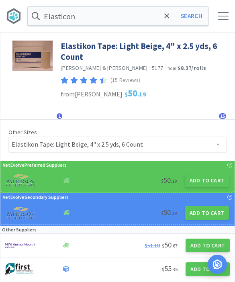
click at [205, 185] on button "Add to Cart" at bounding box center [207, 180] width 44 height 14
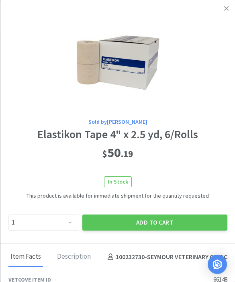
click at [171, 217] on button "Add to Cart" at bounding box center [154, 222] width 145 height 16
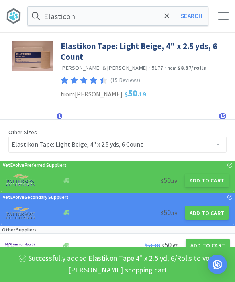
click at [195, 18] on button "Search" at bounding box center [191, 16] width 33 height 18
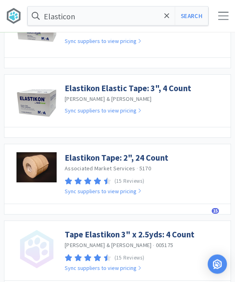
scroll to position [822, 0]
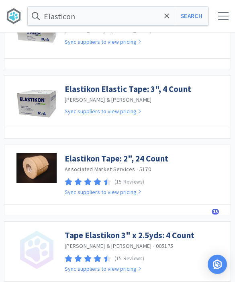
click at [169, 21] on span at bounding box center [166, 16] width 9 height 17
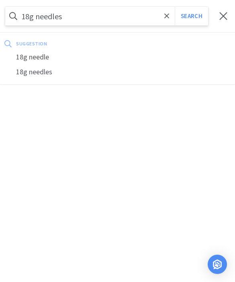
click at [191, 16] on button "Search" at bounding box center [191, 16] width 33 height 18
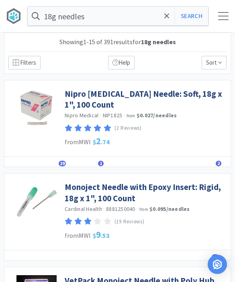
click at [165, 92] on link "Nipro [MEDICAL_DATA] Needle: Soft, 18g x 1", 100 Count" at bounding box center [146, 99] width 162 height 22
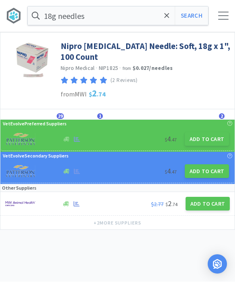
click at [205, 140] on button "Add to Cart" at bounding box center [207, 139] width 44 height 14
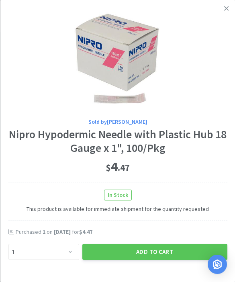
click at [160, 246] on button "Add to Cart" at bounding box center [154, 252] width 145 height 16
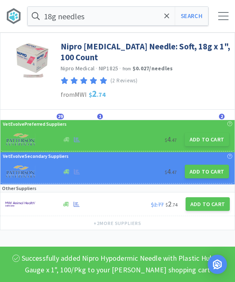
click at [167, 21] on span at bounding box center [166, 16] width 9 height 17
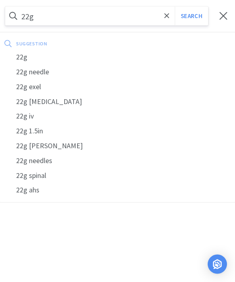
click at [57, 69] on div "22g needle" at bounding box center [117, 72] width 235 height 15
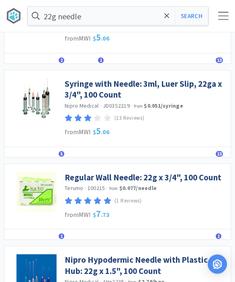
scroll to position [384, 0]
click at [197, 174] on link "Regular Wall Needle: 22g x 3/4", 100 Count" at bounding box center [143, 177] width 156 height 11
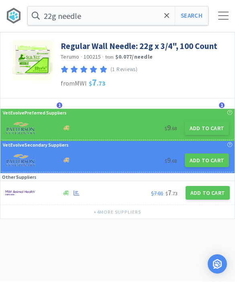
click at [211, 128] on button "Add to Cart" at bounding box center [207, 129] width 44 height 14
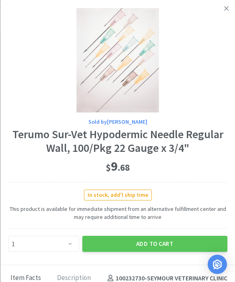
click at [154, 243] on button "Add to Cart" at bounding box center [154, 244] width 145 height 16
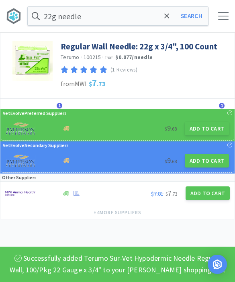
click at [167, 18] on icon at bounding box center [166, 16] width 5 height 8
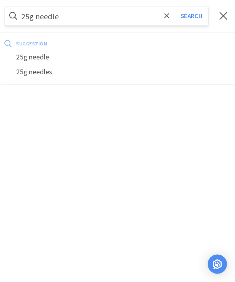
click at [191, 16] on button "Search" at bounding box center [191, 16] width 33 height 18
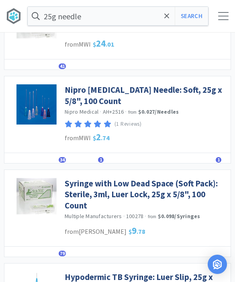
scroll to position [284, 0]
click at [197, 85] on link "Nipro [MEDICAL_DATA] Needle: Soft, 25g x 5/8", 100 Count" at bounding box center [146, 96] width 162 height 22
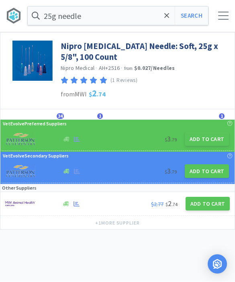
click at [208, 142] on button "Add to Cart" at bounding box center [207, 139] width 44 height 14
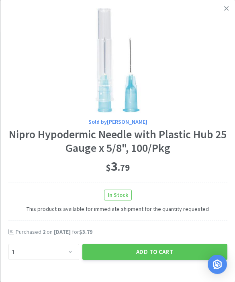
click at [170, 249] on button "Add to Cart" at bounding box center [154, 252] width 145 height 16
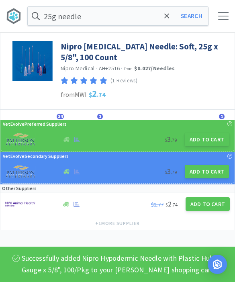
click at [167, 21] on span at bounding box center [166, 16] width 9 height 17
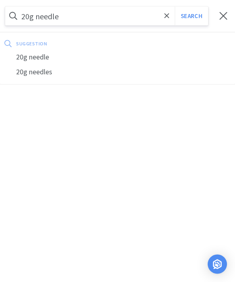
click at [191, 16] on button "Search" at bounding box center [191, 16] width 33 height 18
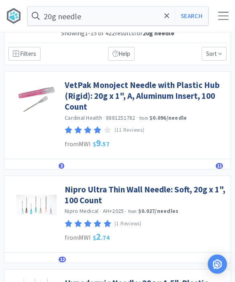
scroll to position [12, 0]
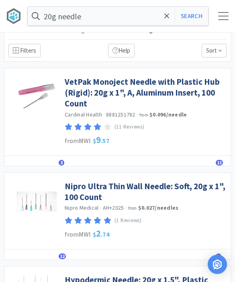
click at [195, 186] on link "Nipro Ultra Thin Wall Needle: Soft, 20g x 1", 100 Count" at bounding box center [146, 192] width 162 height 22
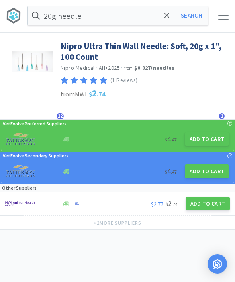
click at [210, 136] on button "Add to Cart" at bounding box center [207, 139] width 44 height 14
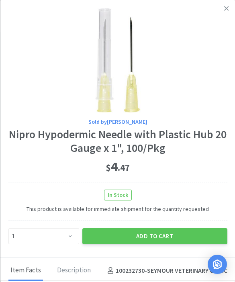
click at [172, 233] on button "Add to Cart" at bounding box center [154, 236] width 145 height 16
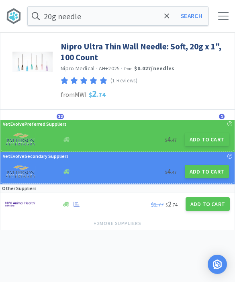
click at [162, 24] on span at bounding box center [166, 16] width 9 height 17
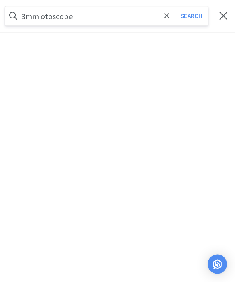
click at [191, 16] on button "Search" at bounding box center [191, 16] width 33 height 18
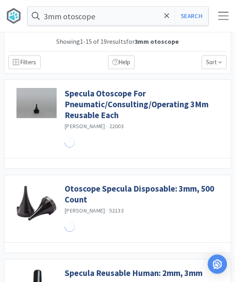
scroll to position [0, 0]
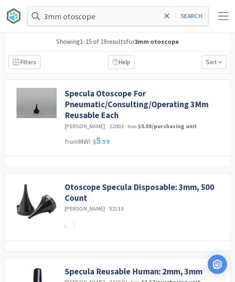
click at [173, 23] on input "3mm otoscope" at bounding box center [118, 16] width 180 height 18
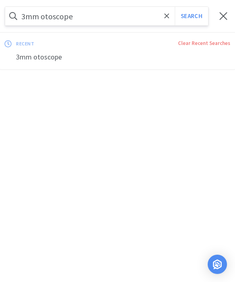
scroll to position [0, 0]
click at [191, 16] on button "Search" at bounding box center [191, 16] width 33 height 18
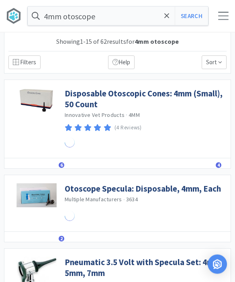
scroll to position [0, 0]
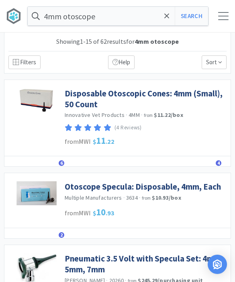
click at [62, 162] on span "6" at bounding box center [62, 163] width 6 height 6
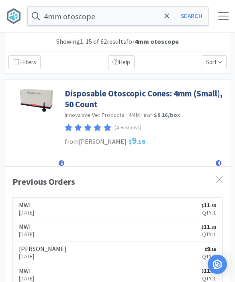
click at [189, 93] on link "Disposable Otoscopic Cones: 4mm (Small), 50 Count" at bounding box center [146, 99] width 162 height 22
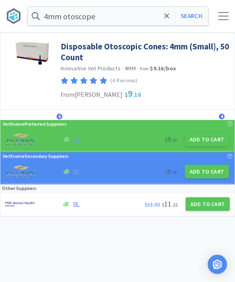
click at [209, 140] on button "Add to Cart" at bounding box center [207, 139] width 44 height 14
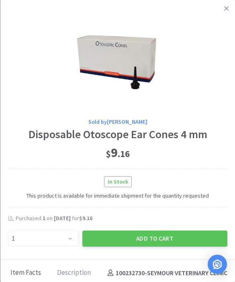
click at [170, 236] on button "Add to Cart" at bounding box center [154, 238] width 145 height 16
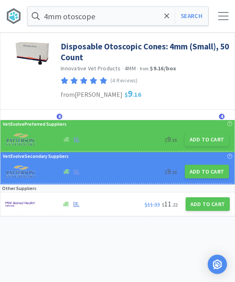
click at [168, 16] on icon at bounding box center [166, 16] width 5 height 8
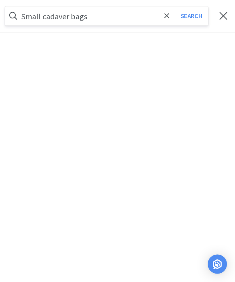
click at [191, 16] on button "Search" at bounding box center [191, 16] width 33 height 18
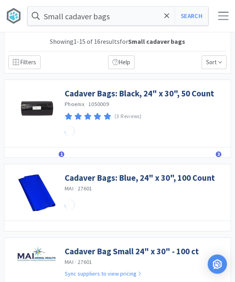
scroll to position [0, 0]
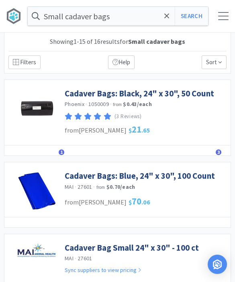
click at [63, 152] on span "1" at bounding box center [62, 152] width 6 height 6
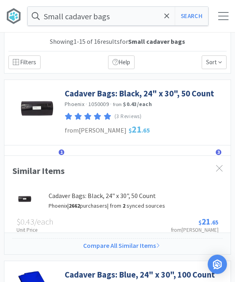
click at [62, 150] on span "1" at bounding box center [62, 152] width 6 height 6
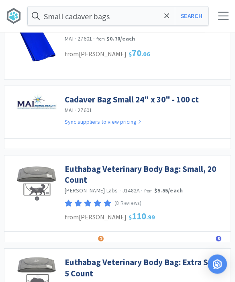
scroll to position [148, 0]
click at [164, 22] on span at bounding box center [166, 16] width 9 height 17
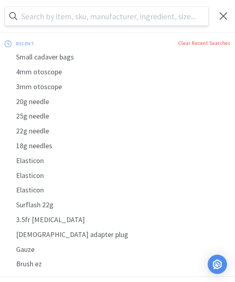
scroll to position [148, 0]
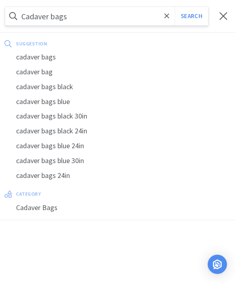
click at [191, 16] on button "Search" at bounding box center [191, 16] width 33 height 18
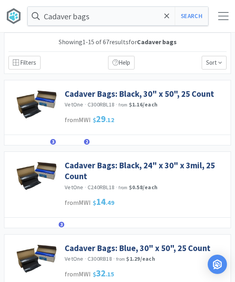
click at [158, 93] on link "Cadaver Bags: Black, 30" x 50", 25 Count" at bounding box center [139, 93] width 149 height 11
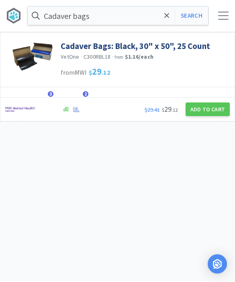
click at [203, 110] on button "Add to Cart" at bounding box center [207, 110] width 44 height 14
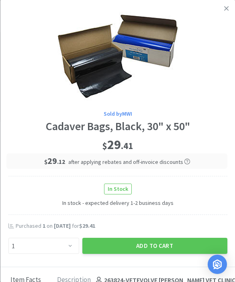
click at [147, 242] on button "Add to Cart" at bounding box center [154, 246] width 145 height 16
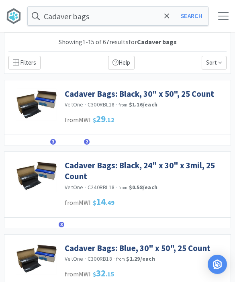
scroll to position [28, 0]
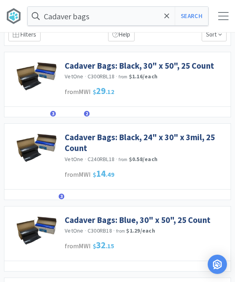
click at [192, 137] on link "Cadaver Bags: Black, 24" x 30" x 3mil, 25 Count" at bounding box center [146, 143] width 162 height 22
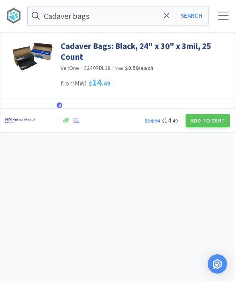
click at [212, 122] on button "Add to Cart" at bounding box center [207, 121] width 44 height 14
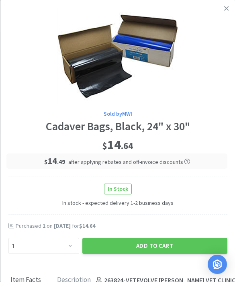
click at [157, 242] on button "Add to Cart" at bounding box center [154, 246] width 145 height 16
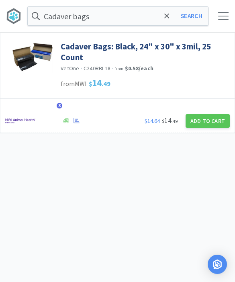
click at [168, 20] on icon at bounding box center [166, 16] width 5 height 8
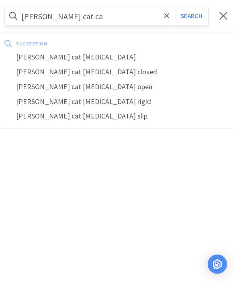
click at [66, 89] on div "[PERSON_NAME] cat [MEDICAL_DATA] open" at bounding box center [117, 86] width 235 height 15
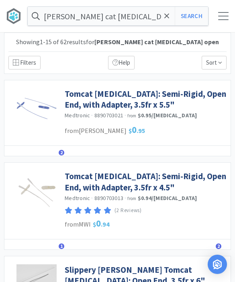
click at [191, 177] on link "Tomcat [MEDICAL_DATA]: Semi-Rigid, Open End, with Adapter, 3.5fr x 4.5"" at bounding box center [146, 182] width 162 height 22
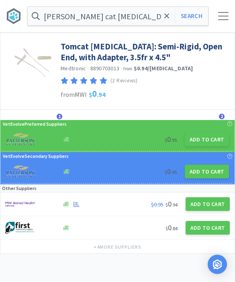
click at [210, 139] on button "Add to Cart" at bounding box center [207, 139] width 44 height 14
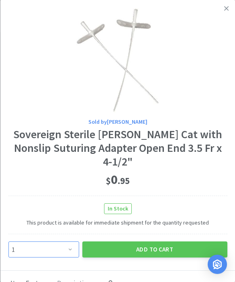
click at [65, 241] on select "Enter Quantity 1 2 3 4 5 6 7 8 9 10 11 12 13 14 15 16 17 18 19 20 Enter Quantity" at bounding box center [43, 249] width 71 height 16
click at [152, 241] on button "Add to Cart" at bounding box center [154, 249] width 145 height 16
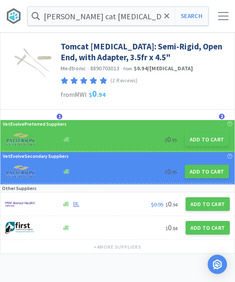
click at [160, 20] on input "[PERSON_NAME] cat [MEDICAL_DATA] open" at bounding box center [118, 16] width 180 height 18
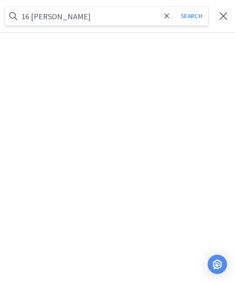
click at [191, 16] on button "Search" at bounding box center [191, 16] width 33 height 18
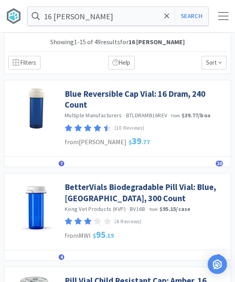
click at [166, 19] on icon at bounding box center [166, 16] width 5 height 8
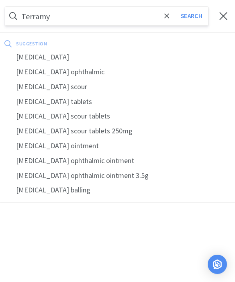
click at [59, 54] on div "[MEDICAL_DATA]" at bounding box center [117, 57] width 235 height 15
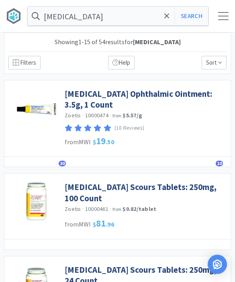
click at [138, 92] on link "[MEDICAL_DATA] Ophthalmic Ointment: 3.5g, 1 Count" at bounding box center [146, 99] width 162 height 22
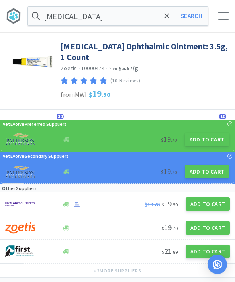
click at [205, 140] on button "Add to Cart" at bounding box center [207, 139] width 44 height 14
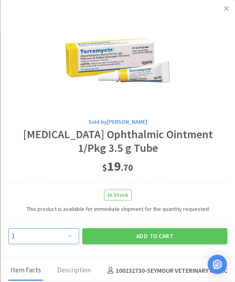
click at [71, 235] on select "Enter Quantity 1 2 3 4 5 6 7 8 9 10 11 12 13 14 15 16 17 18 19 20 Enter Quantity" at bounding box center [43, 236] width 71 height 16
click at [139, 233] on button "Add to Cart" at bounding box center [154, 236] width 145 height 16
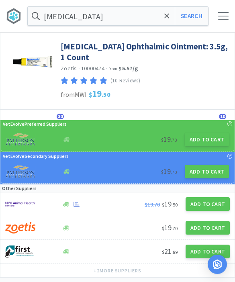
click at [165, 18] on icon at bounding box center [166, 16] width 5 height 8
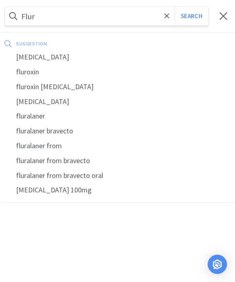
click at [49, 55] on div "[MEDICAL_DATA]" at bounding box center [117, 57] width 235 height 15
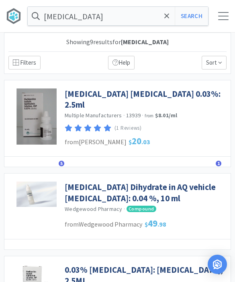
click at [174, 93] on link "[MEDICAL_DATA] [MEDICAL_DATA] 0.03%: 2.5ml" at bounding box center [146, 99] width 162 height 22
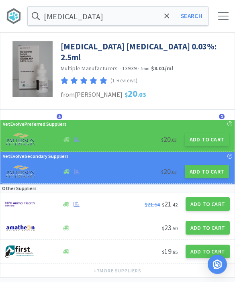
click at [215, 120] on div "VetEvolve Preferred Suppliers" at bounding box center [117, 124] width 232 height 8
click at [201, 143] on button "Add to Cart" at bounding box center [207, 139] width 44 height 14
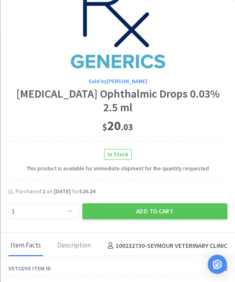
scroll to position [43, 0]
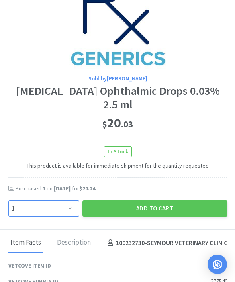
click at [68, 200] on select "Enter Quantity 1 2 3 4 5 6 7 8 9 10 11 12 13 14 15 16 17 18 19 20 Enter Quantity" at bounding box center [43, 208] width 71 height 16
click at [61, 200] on select "Enter Quantity 1 2 3 4 5 6 7 8 9 10 11 12 13 14 15 16 17 18 19 20 Enter Quantity" at bounding box center [43, 208] width 71 height 16
click at [162, 200] on button "Add to Cart" at bounding box center [154, 208] width 145 height 16
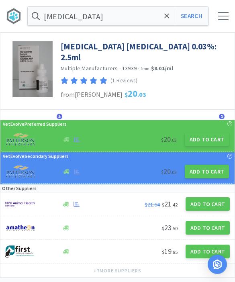
click at [169, 15] on icon at bounding box center [166, 16] width 5 height 8
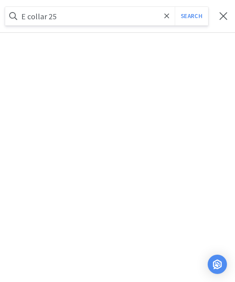
click at [191, 16] on button "Search" at bounding box center [191, 16] width 33 height 18
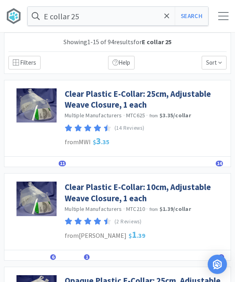
click at [60, 163] on span "11" at bounding box center [62, 163] width 7 height 6
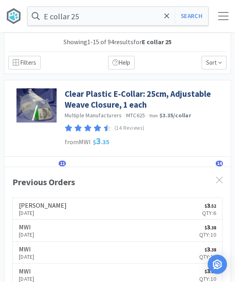
click at [61, 164] on span "11" at bounding box center [62, 163] width 7 height 6
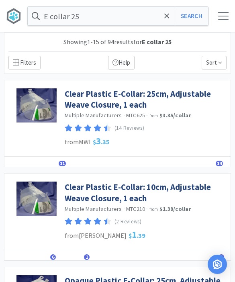
click at [138, 17] on input "E collar 25" at bounding box center [118, 16] width 180 height 18
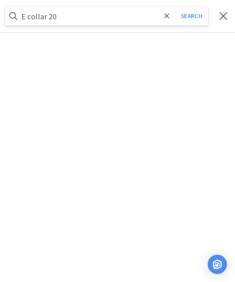
click at [191, 16] on button "Search" at bounding box center [191, 16] width 33 height 18
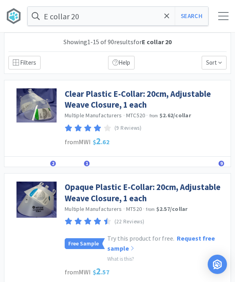
click at [53, 163] on span "2" at bounding box center [53, 163] width 6 height 6
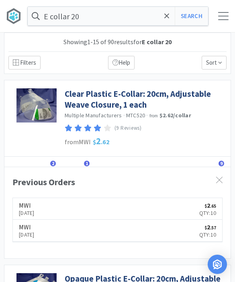
click at [128, 95] on link "Clear Plastic E-Collar: 20cm, Adjustable Weave Closure, 1 each" at bounding box center [146, 99] width 162 height 22
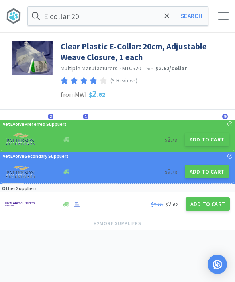
click at [210, 140] on button "Add to Cart" at bounding box center [207, 139] width 44 height 14
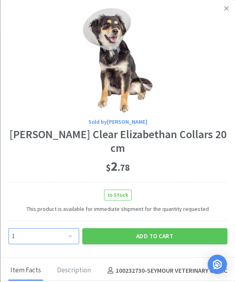
click at [64, 237] on select "Enter Quantity 1 2 3 4 5 6 7 8 9 10 11 12 13 14 15 16 17 18 19 20 Enter Quantity" at bounding box center [43, 236] width 71 height 16
click at [150, 237] on button "Add to Cart" at bounding box center [154, 236] width 145 height 16
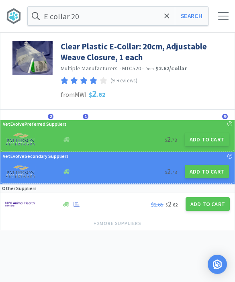
click at [166, 14] on icon at bounding box center [166, 16] width 5 height 8
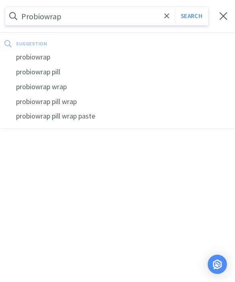
click at [191, 16] on button "Search" at bounding box center [191, 16] width 33 height 18
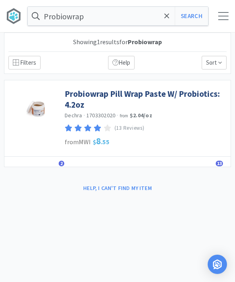
click at [187, 95] on link "Probiowrap Pill Wrap Paste W/ Probiotics: 4.2oz" at bounding box center [146, 99] width 162 height 22
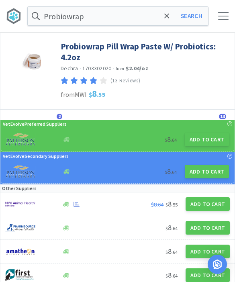
click at [206, 138] on button "Add to Cart" at bounding box center [207, 139] width 44 height 14
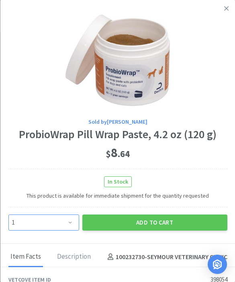
click at [64, 219] on select "Enter Quantity 1 2 3 4 5 6 7 8 9 10 11 12 13 14 15 16 17 18 19 20 Enter Quantity" at bounding box center [43, 222] width 71 height 16
click at [152, 221] on button "Add to Cart" at bounding box center [154, 222] width 145 height 16
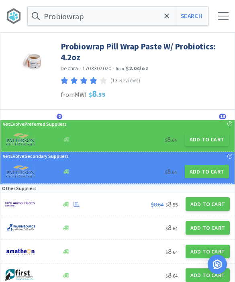
click at [163, 18] on span at bounding box center [166, 16] width 9 height 17
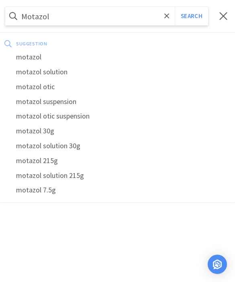
click at [191, 16] on button "Search" at bounding box center [191, 16] width 33 height 18
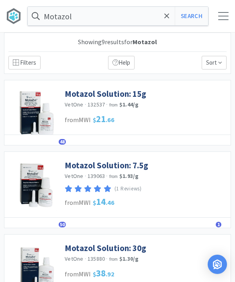
click at [63, 141] on span "48" at bounding box center [62, 142] width 7 height 6
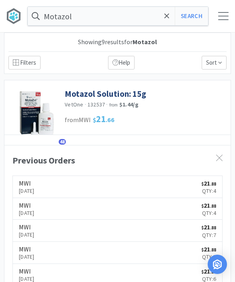
click at [122, 90] on link "Motazol Solution: 15g" at bounding box center [105, 93] width 81 height 11
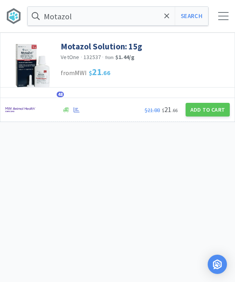
click at [200, 108] on button "Add to Cart" at bounding box center [207, 110] width 44 height 14
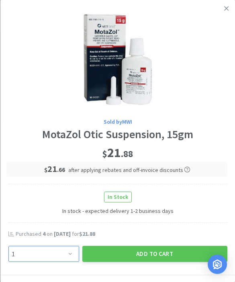
click at [61, 246] on select "Enter Quantity 1 2 3 4 5 6 7 8 9 10 11 12 13 14 15 16 17 18 19 20 Enter Quantity" at bounding box center [43, 254] width 71 height 16
click at [162, 251] on button "Add to Cart" at bounding box center [154, 254] width 145 height 16
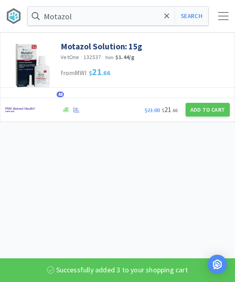
click at [188, 20] on button "Search" at bounding box center [191, 16] width 33 height 18
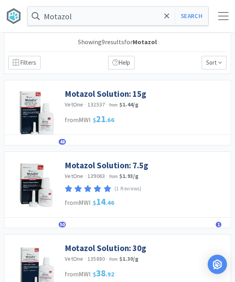
click at [59, 221] on span "50" at bounding box center [62, 224] width 7 height 6
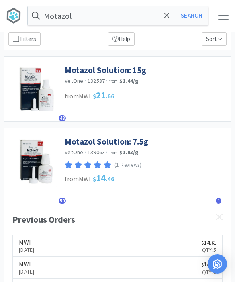
click at [61, 198] on span "50" at bounding box center [62, 201] width 7 height 6
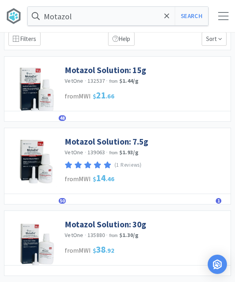
click at [192, 165] on div "(1 Reviews)" at bounding box center [146, 165] width 162 height 11
click at [132, 141] on link "Motazol Solution: 7.5g" at bounding box center [106, 141] width 83 height 11
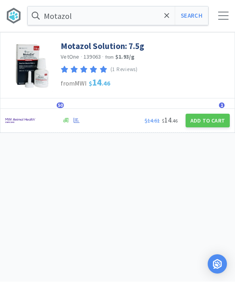
click at [209, 124] on button "Add to Cart" at bounding box center [207, 121] width 44 height 14
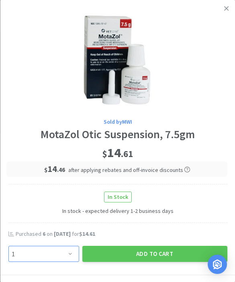
click at [72, 253] on select "Enter Quantity 1 2 3 4 5 6 7 8 9 10 11 12 13 14 15 16 17 18 19 20 Enter Quantity" at bounding box center [43, 254] width 71 height 16
click at [160, 253] on button "Add to Cart" at bounding box center [154, 254] width 145 height 16
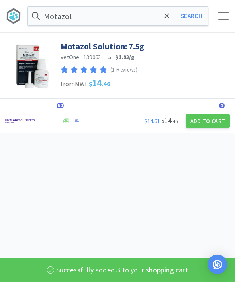
click at [165, 23] on span at bounding box center [166, 16] width 9 height 17
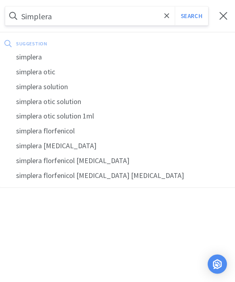
click at [191, 16] on button "Search" at bounding box center [191, 16] width 33 height 18
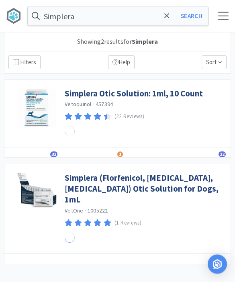
scroll to position [0, 0]
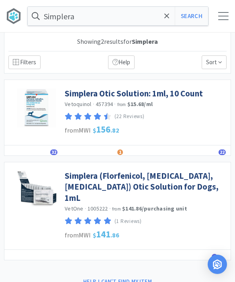
click at [55, 152] on span "32" at bounding box center [53, 152] width 7 height 6
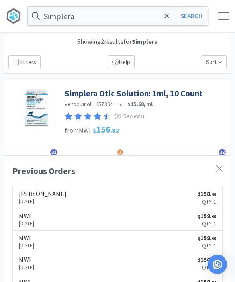
click at [53, 149] on span "32" at bounding box center [53, 152] width 7 height 6
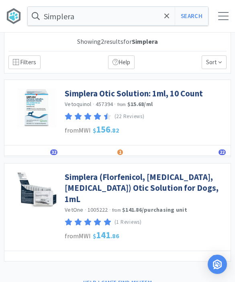
click at [171, 18] on span at bounding box center [166, 16] width 9 height 17
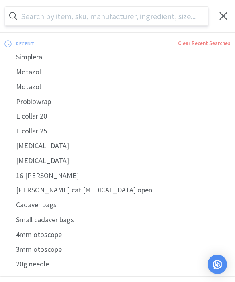
scroll to position [0, 0]
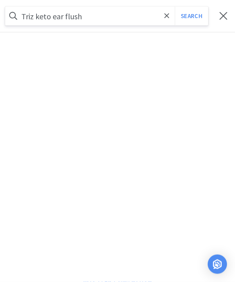
click at [191, 16] on button "Search" at bounding box center [191, 16] width 33 height 18
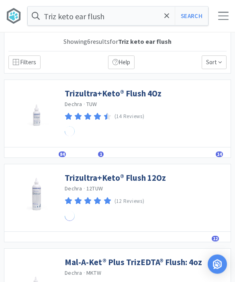
scroll to position [0, 0]
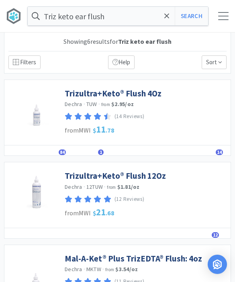
click at [63, 149] on span "84" at bounding box center [62, 152] width 7 height 6
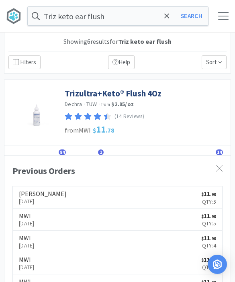
click at [121, 91] on link "Trizultra+Keto® Flush 4Oz" at bounding box center [113, 93] width 97 height 11
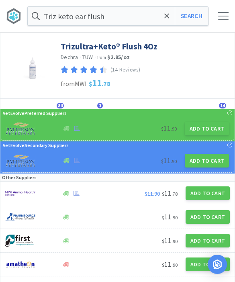
click at [201, 132] on button "Add to Cart" at bounding box center [207, 129] width 44 height 14
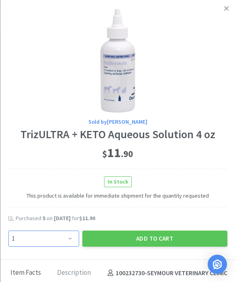
click at [66, 234] on select "Enter Quantity 1 2 3 4 5 6 7 8 9 10 11 12 13 14 15 16 17 18 19 20 Enter Quantity" at bounding box center [43, 238] width 71 height 16
click at [155, 240] on button "Add to Cart" at bounding box center [154, 238] width 145 height 16
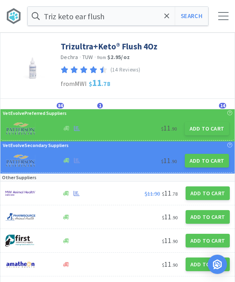
click at [166, 17] on icon at bounding box center [166, 15] width 5 height 5
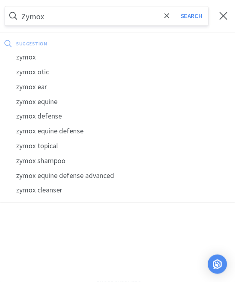
click at [191, 16] on button "Search" at bounding box center [191, 16] width 33 height 18
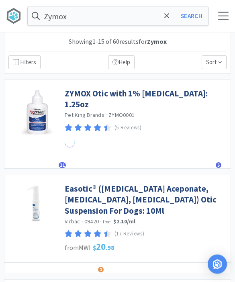
scroll to position [0, 0]
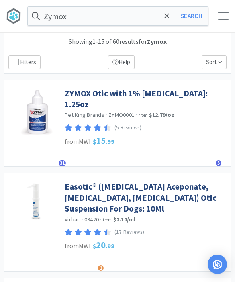
click at [62, 160] on span "31" at bounding box center [62, 163] width 7 height 6
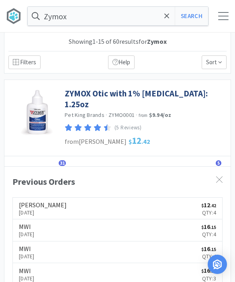
click at [133, 91] on link "ZYMOX Otic with 1% [MEDICAL_DATA]: 1.25oz" at bounding box center [146, 99] width 162 height 22
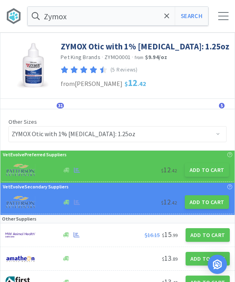
click at [207, 173] on button "Add to Cart" at bounding box center [207, 170] width 44 height 14
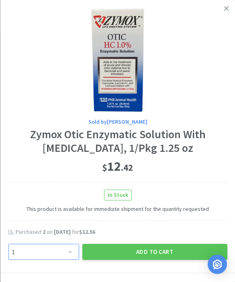
click at [66, 246] on select "Enter Quantity 1 2 3 4 5 6 7 8 9 10 11 12 13 14 15 16 17 18 19 20 Enter Quantity" at bounding box center [43, 252] width 71 height 16
click at [168, 247] on button "Add to Cart" at bounding box center [154, 252] width 145 height 16
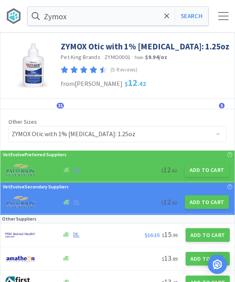
click at [223, 22] on div "Zymox Search Orders Shopping Discuss Discuss 88 88" at bounding box center [117, 16] width 235 height 32
click at [218, 16] on div at bounding box center [223, 16] width 10 height 8
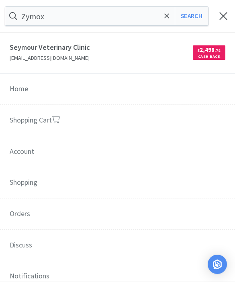
click at [158, 122] on link "Shopping Cart" at bounding box center [117, 121] width 235 height 32
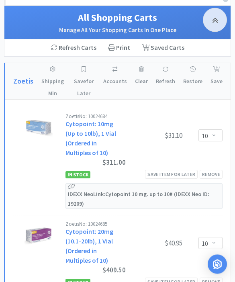
scroll to position [292, 0]
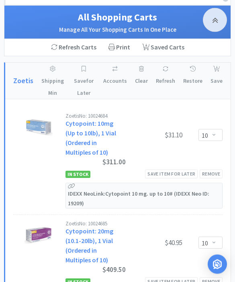
click at [216, 170] on div "Remove" at bounding box center [210, 174] width 23 height 8
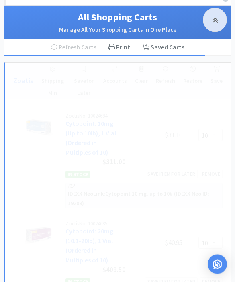
scroll to position [292, 0]
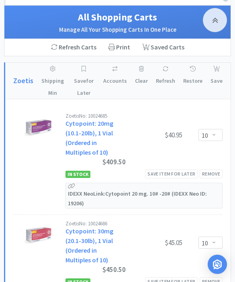
click at [213, 172] on div "Remove" at bounding box center [210, 173] width 23 height 8
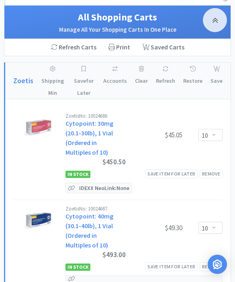
click at [211, 171] on div "Remove" at bounding box center [210, 173] width 23 height 8
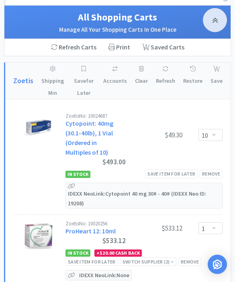
click at [210, 171] on div "Remove" at bounding box center [210, 173] width 23 height 8
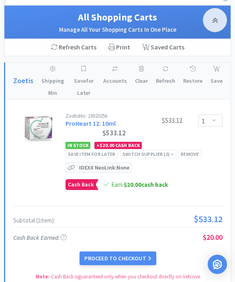
click at [189, 152] on div "Remove" at bounding box center [189, 154] width 23 height 8
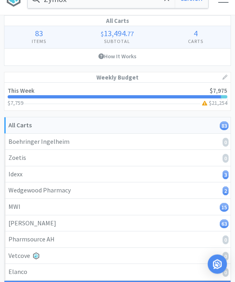
scroll to position [0, 0]
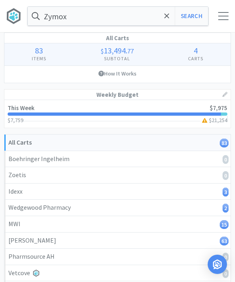
click at [164, 20] on icon at bounding box center [166, 16] width 5 height 8
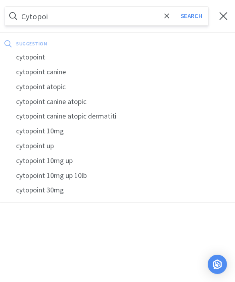
click at [39, 59] on div "cytopoint" at bounding box center [117, 57] width 235 height 15
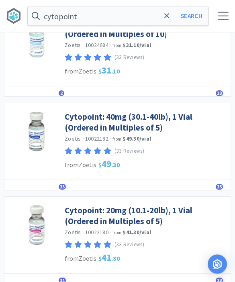
scroll to position [352, 0]
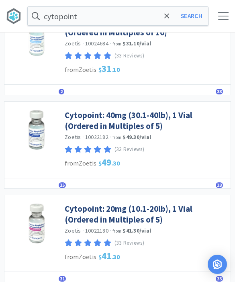
click at [165, 209] on link "Cytopoint: 20mg (10.1-20lb), 1 Vial (Ordered in Multiples of 5)" at bounding box center [146, 214] width 162 height 22
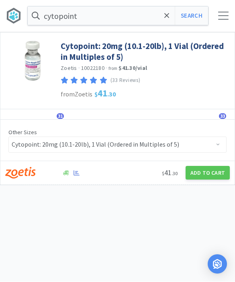
click at [207, 175] on button "Add to Cart" at bounding box center [207, 173] width 44 height 14
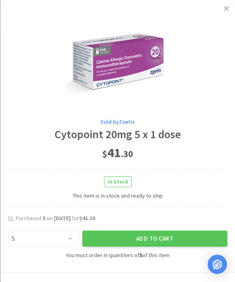
click at [169, 238] on button "Add to Cart" at bounding box center [154, 238] width 145 height 16
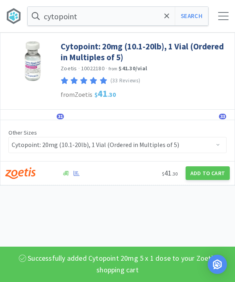
click at [189, 23] on button "Search" at bounding box center [191, 16] width 33 height 18
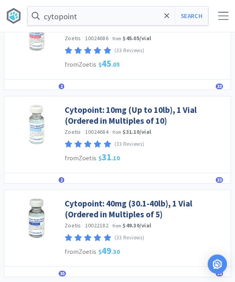
scroll to position [264, 0]
click at [162, 207] on link "Cytopoint: 40mg (30.1-40lb), 1 Vial (Ordered in Multiples of 5)" at bounding box center [146, 209] width 162 height 22
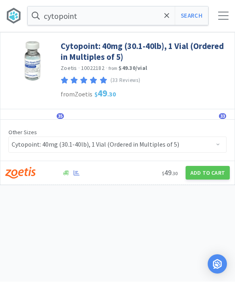
click at [206, 175] on button "Add to Cart" at bounding box center [207, 173] width 44 height 14
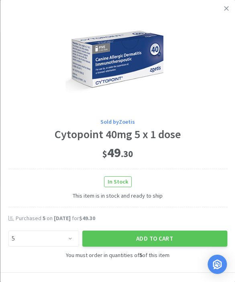
click at [165, 238] on button "Add to Cart" at bounding box center [154, 238] width 145 height 16
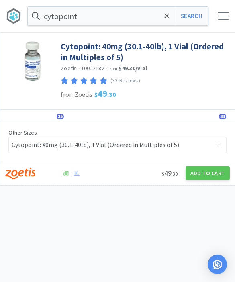
click at [164, 22] on span at bounding box center [166, 16] width 9 height 17
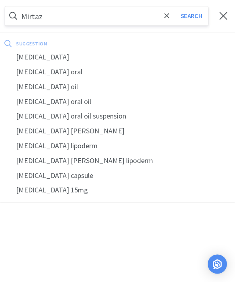
click at [47, 55] on div "[MEDICAL_DATA]" at bounding box center [117, 57] width 235 height 15
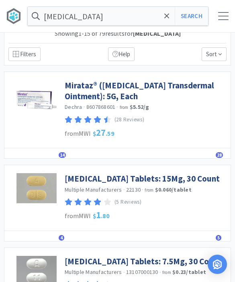
scroll to position [9, 0]
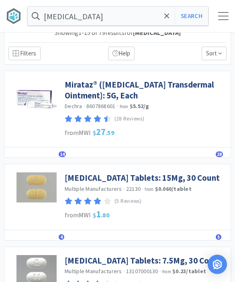
click at [56, 237] on div "Details Orders 4 Lists Track Notes Reviews 5" at bounding box center [117, 235] width 226 height 10
click at [61, 234] on span "4" at bounding box center [62, 237] width 6 height 6
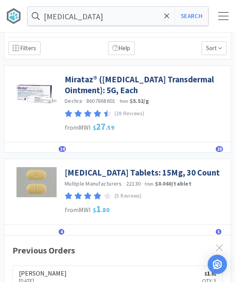
scroll to position [15, 0]
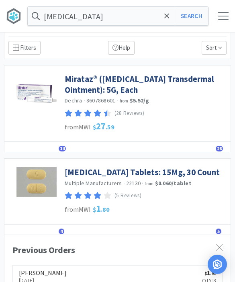
click at [223, 17] on div at bounding box center [223, 16] width 10 height 8
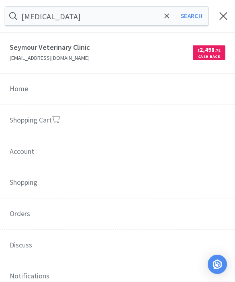
click at [92, 126] on link "Shopping Cart" at bounding box center [117, 121] width 235 height 32
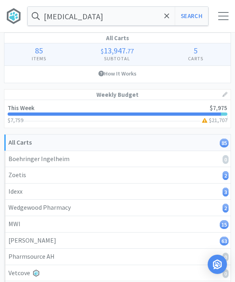
click at [169, 23] on span at bounding box center [166, 16] width 9 height 17
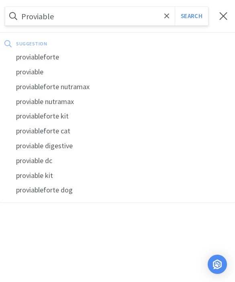
click at [191, 16] on button "Search" at bounding box center [191, 16] width 33 height 18
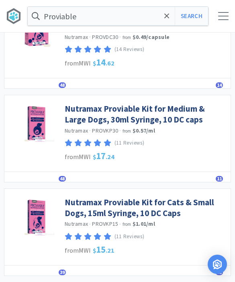
scroll to position [451, 0]
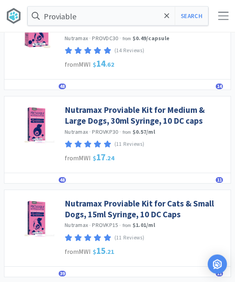
click at [160, 204] on link "Nutramax Proviable Kit for Cats & Small Dogs, 15ml Syringe, 10 DC Caps" at bounding box center [146, 209] width 162 height 22
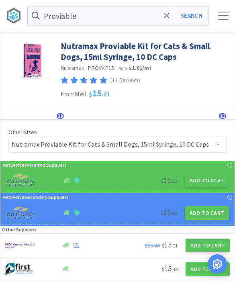
scroll to position [0, 0]
click at [200, 186] on button "Add to Cart" at bounding box center [207, 180] width 44 height 14
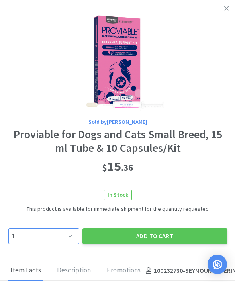
click at [65, 234] on select "Enter Quantity 1 2 3 4 5 6 7 8 9 10 11 12 13 14 15 16 17 18 19 20 Enter Quantity" at bounding box center [43, 236] width 71 height 16
click at [166, 234] on button "Add to Cart" at bounding box center [154, 236] width 145 height 16
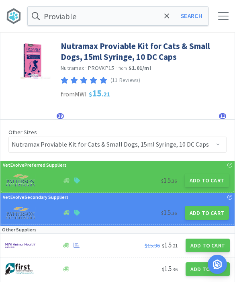
click at [197, 22] on button "Search" at bounding box center [191, 16] width 33 height 18
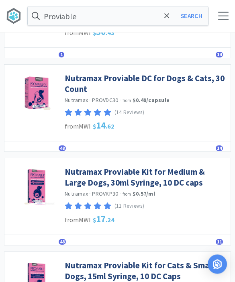
scroll to position [389, 0]
click at [179, 174] on link "Nutramax Proviable Kit for Medium & Large Dogs, 30ml Syringe, 10 DC caps" at bounding box center [146, 177] width 162 height 22
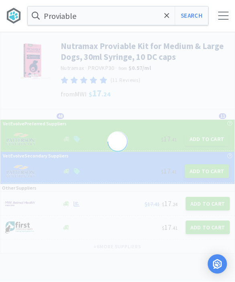
scroll to position [0, 0]
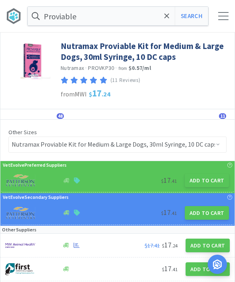
click at [208, 177] on button "Add to Cart" at bounding box center [207, 180] width 44 height 14
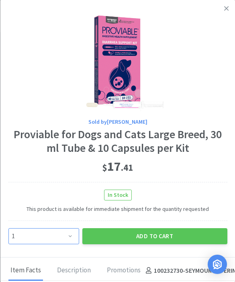
click at [71, 230] on select "Enter Quantity 1 2 3 4 5 6 7 8 9 10 11 12 13 14 15 16 17 18 19 20 Enter Quantity" at bounding box center [43, 236] width 71 height 16
click at [164, 228] on button "Add to Cart" at bounding box center [154, 236] width 145 height 16
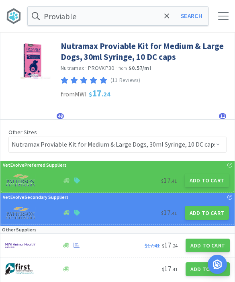
click at [138, 18] on input "Proviable" at bounding box center [118, 16] width 180 height 18
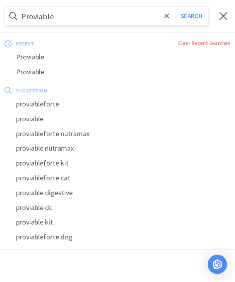
scroll to position [0, 0]
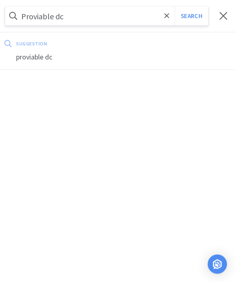
click at [191, 16] on button "Search" at bounding box center [191, 16] width 33 height 18
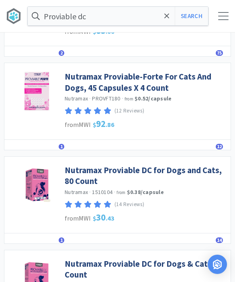
scroll to position [203, 0]
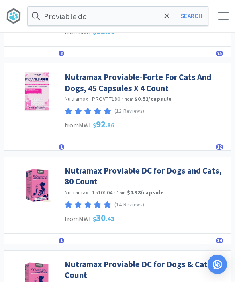
click at [193, 169] on link "Nutramax Proviable DC for Dogs and Cats, 80 Count" at bounding box center [146, 176] width 162 height 22
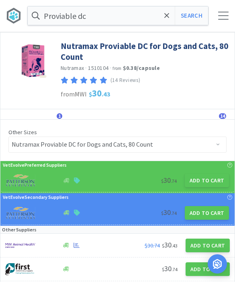
scroll to position [0, 0]
click at [209, 184] on button "Add to Cart" at bounding box center [207, 180] width 44 height 14
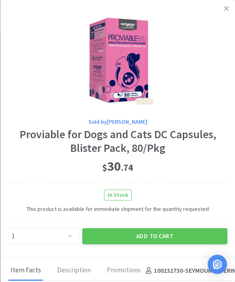
click at [177, 238] on button "Add to Cart" at bounding box center [154, 236] width 145 height 16
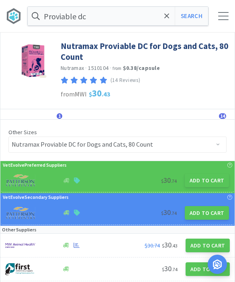
click at [222, 15] on div at bounding box center [223, 16] width 10 height 8
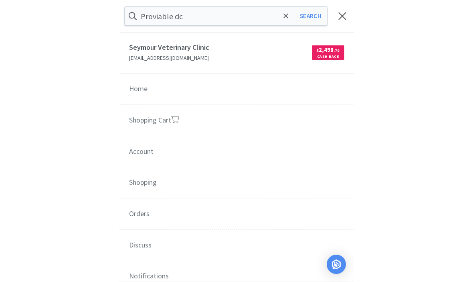
scroll to position [0, 0]
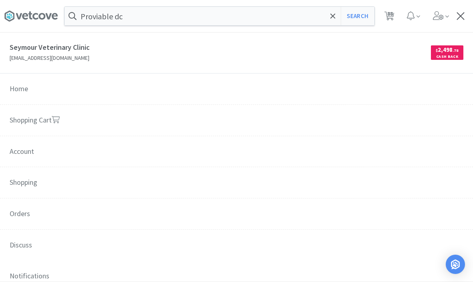
click at [14, 112] on link "Shopping Cart" at bounding box center [236, 121] width 473 height 32
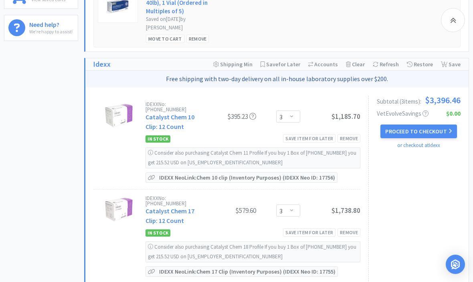
scroll to position [336, 0]
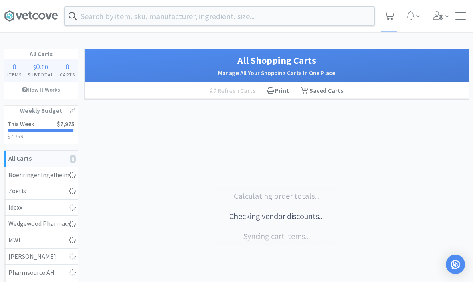
select select "5"
select select "1"
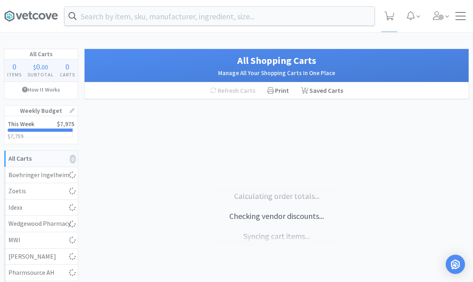
select select "1"
select select "50"
select select "3"
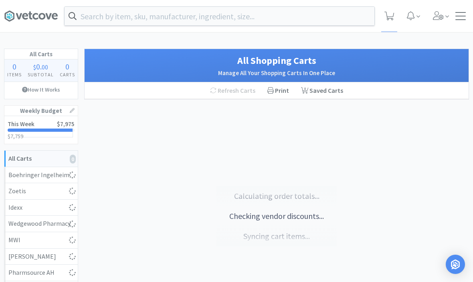
select select "3"
select select "1"
select select "2"
select select "1"
select select "5"
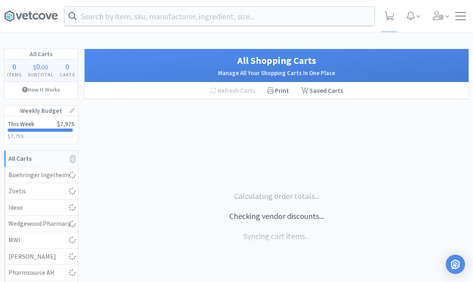
select select "1"
select select "3"
select select "1"
select select "2"
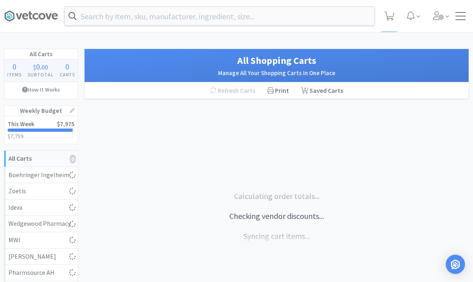
select select "1"
select select "2"
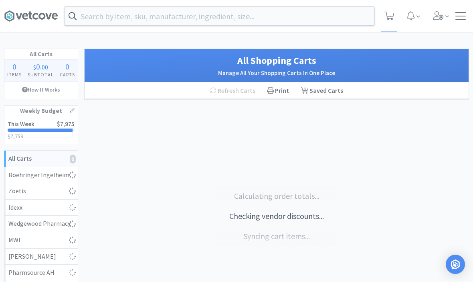
select select "5"
select select "1"
select select "2"
select select "1"
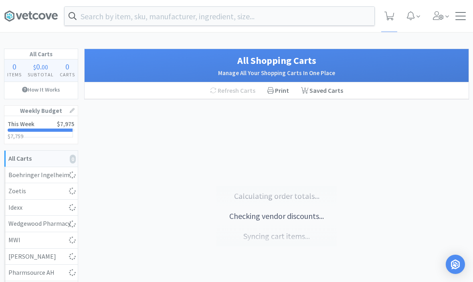
select select "1"
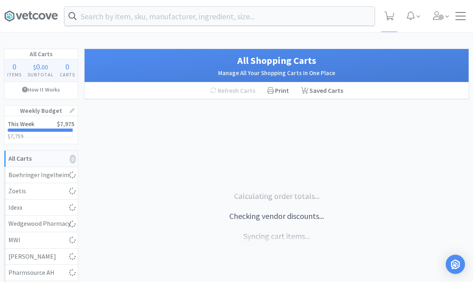
select select "1"
select select "2"
select select "1"
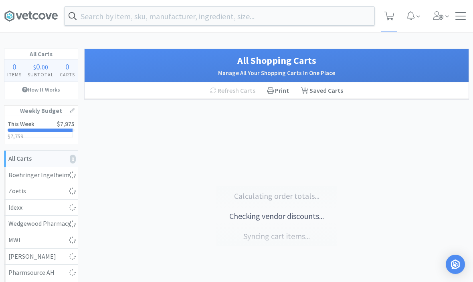
select select "1"
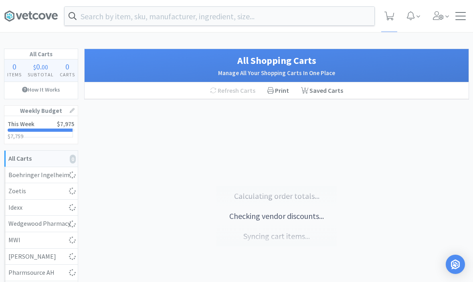
select select "3"
select select "1"
select select "3"
select select "2"
select select "3"
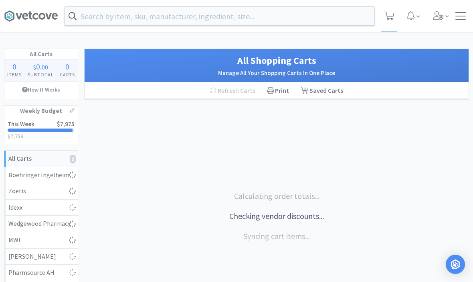
select select "10"
select select "1"
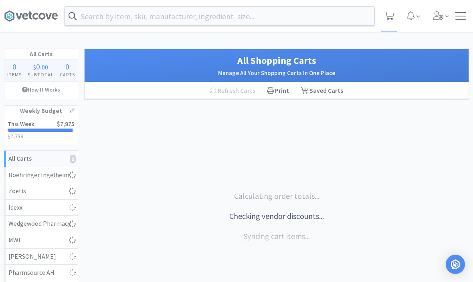
select select "1"
select select "3"
select select "2"
select select "1"
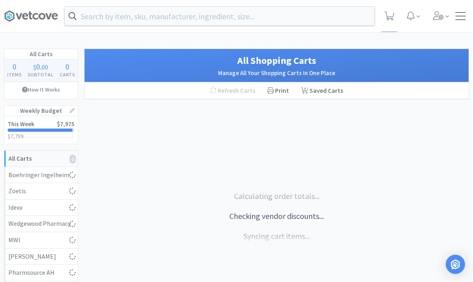
select select "2"
select select "1"
select select "100"
select select "2"
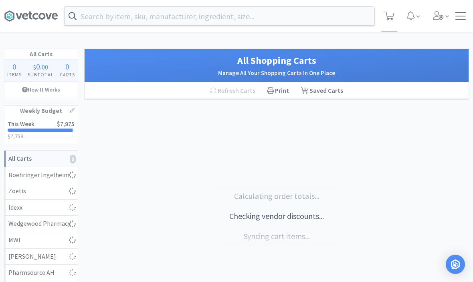
select select "1"
select select "2"
select select "1"
select select "5"
select select "4"
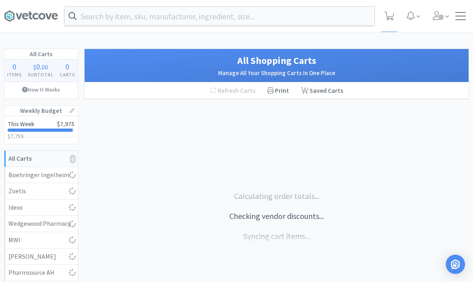
select select "10"
select select "50"
select select "3"
select select "1"
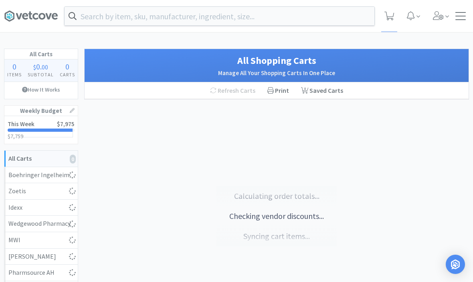
select select "1"
select select "4"
select select "3"
select select "1"
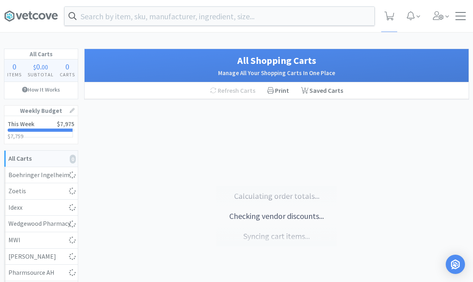
select select "1"
select select "2"
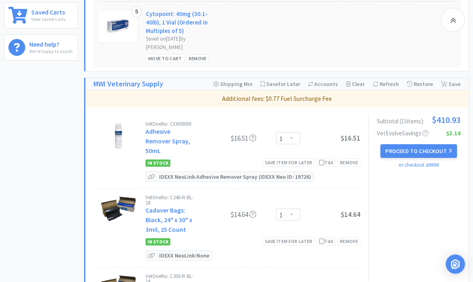
scroll to position [321, 0]
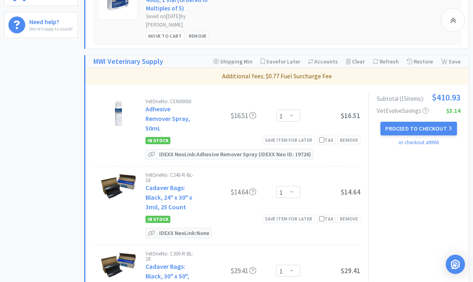
select select "1"
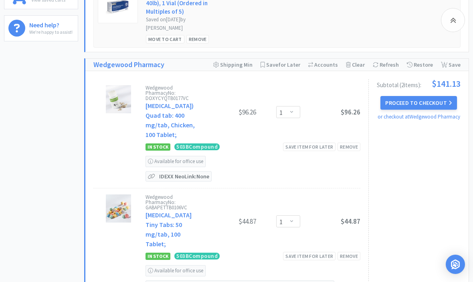
scroll to position [336, 0]
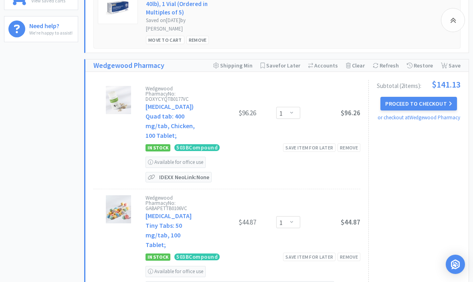
select select "3"
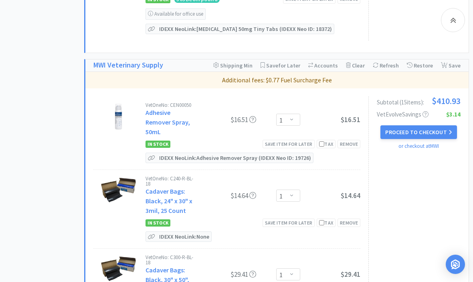
scroll to position [920, 0]
click at [355, 140] on div "Remove" at bounding box center [349, 144] width 23 height 8
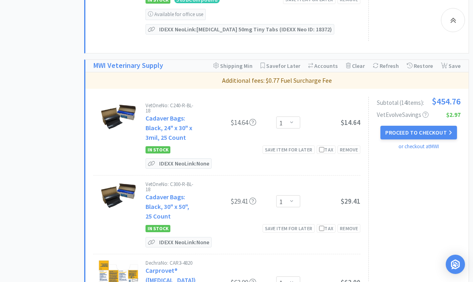
select select "50"
select select "3"
select select "1"
select select "2"
select select "1"
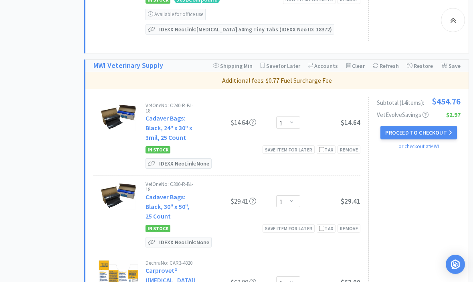
select select "5"
select select "1"
select select "3"
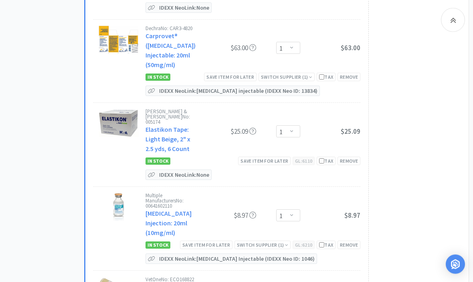
scroll to position [1154, 0]
click at [299, 73] on div "Switch Supplier ( 1 )" at bounding box center [286, 77] width 51 height 8
click at [322, 81] on div "-" at bounding box center [281, 89] width 160 height 16
click at [229, 83] on img at bounding box center [218, 89] width 30 height 12
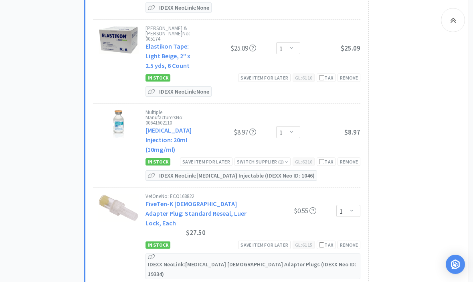
select select "50"
select select "3"
select select "1"
select select "2"
select select "1"
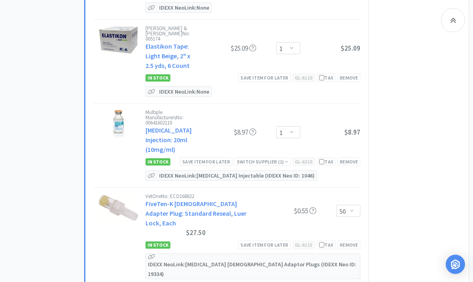
select select "5"
select select "1"
select select "3"
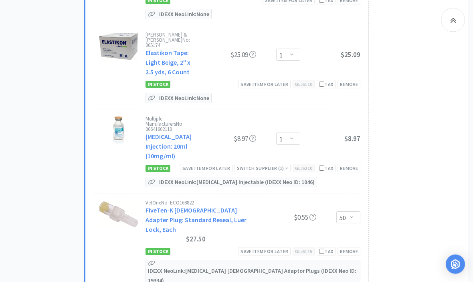
select select "2"
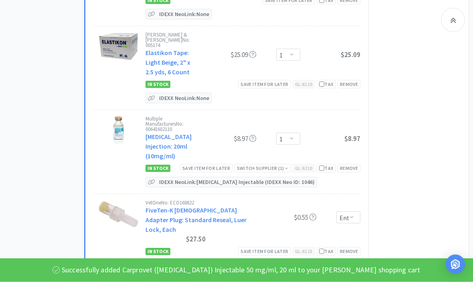
select select "1"
select select "2"
select select "5"
select select "1"
select select "2"
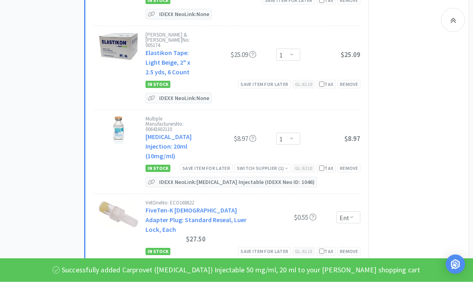
select select "1"
select select "2"
select select "1"
select select "3"
select select "1"
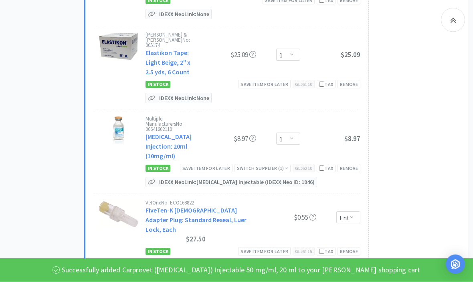
select select "3"
select select "2"
select select "3"
select select "10"
select select "1"
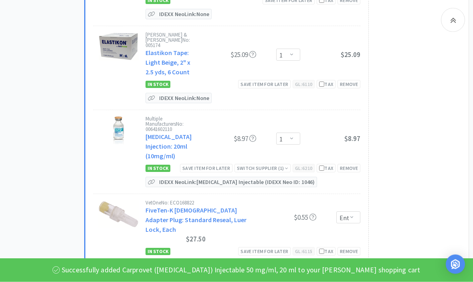
select select "3"
select select "2"
select select "1"
select select "2"
select select "1"
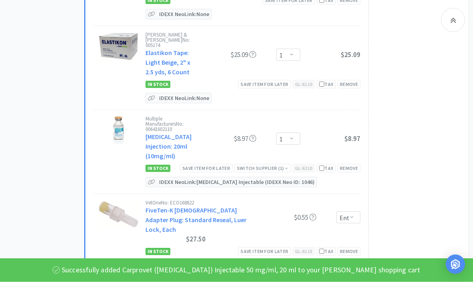
select select "100"
select select "2"
select select "1"
select select "2"
select select "1"
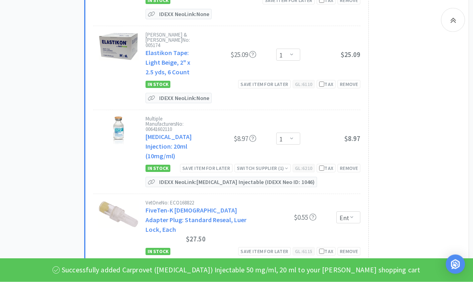
select select "5"
select select "4"
select select "10"
select select "50"
select select "3"
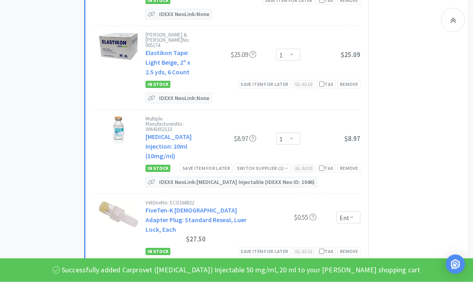
select select "1"
select select "4"
select select "3"
select select "1"
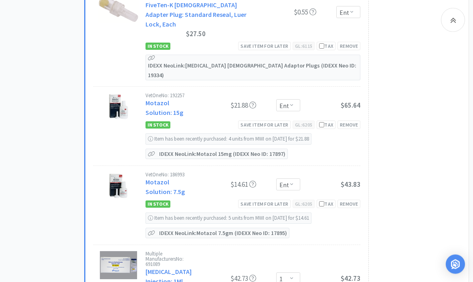
scroll to position [1354, 0]
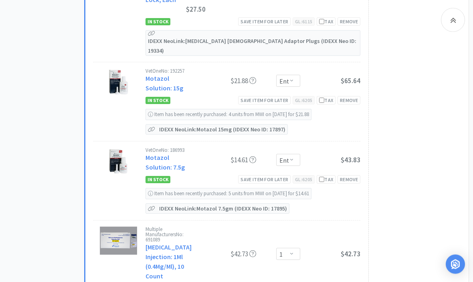
click at [404, 216] on div "Subtotal ( 13 item s ): $438.25 VetEvolve Savings $2.34 Proceed to Checkout or …" at bounding box center [415, 185] width 92 height 1092
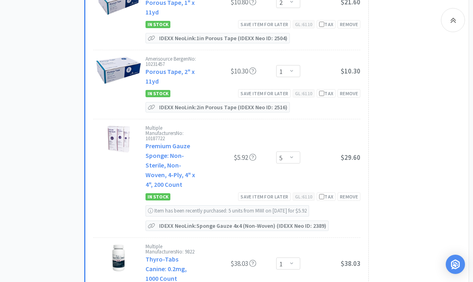
scroll to position [1723, 0]
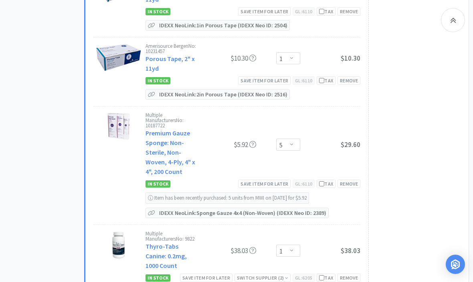
click at [274, 274] on div "Switch Supplier ( 2 )" at bounding box center [262, 278] width 51 height 8
click at [355, 273] on div "Remove" at bounding box center [349, 277] width 23 height 8
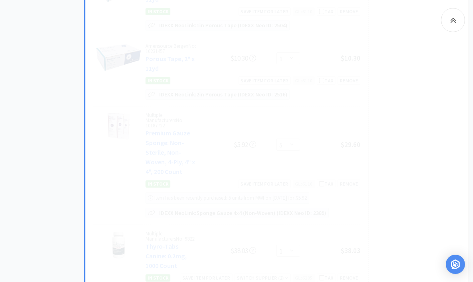
select select "3"
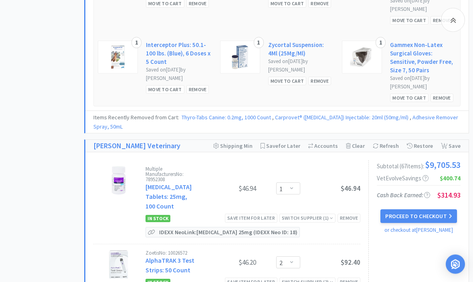
scroll to position [2113, 0]
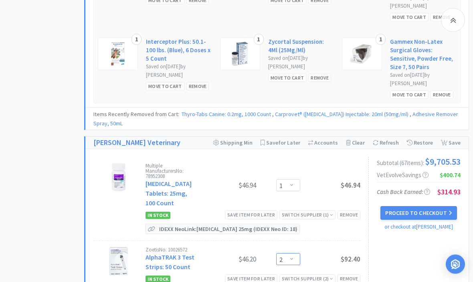
click at [288, 253] on select "Enter Quantity 1 2 3 4 5 6 7 8 9 10 11 12 13 14 15 16 17 18 19 20 Enter Quantity" at bounding box center [288, 259] width 24 height 12
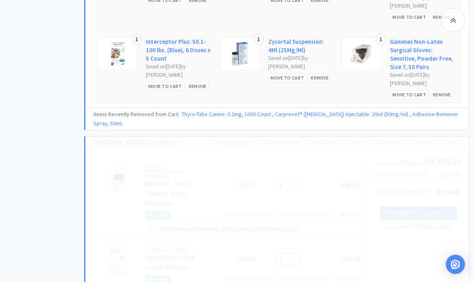
select select "1"
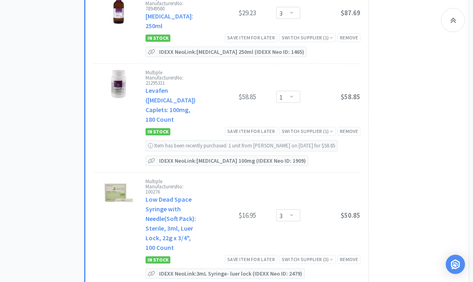
scroll to position [4995, 0]
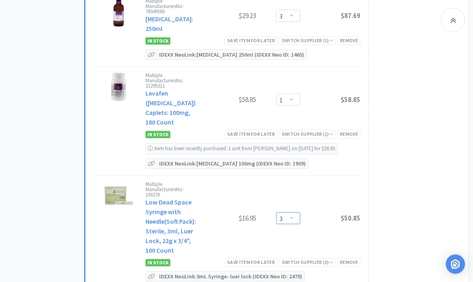
click at [288, 212] on select "Enter Quantity 1 2 3 4 5 6 7 8 9 10 11 12 13 14 15 16 17 18 19 20 Enter Quantity" at bounding box center [288, 218] width 24 height 12
select select "2"
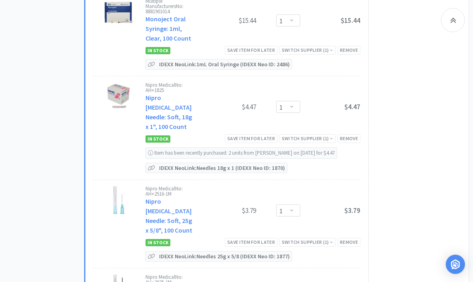
scroll to position [5703, 0]
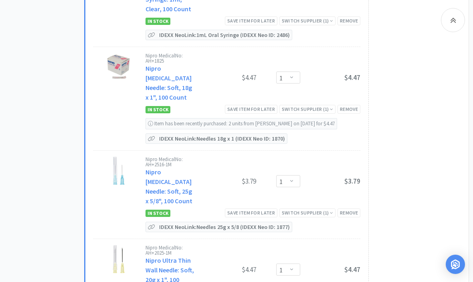
select select "2"
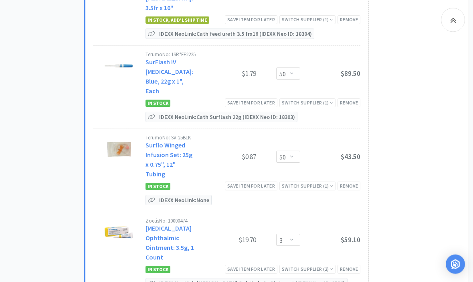
scroll to position [7416, 0]
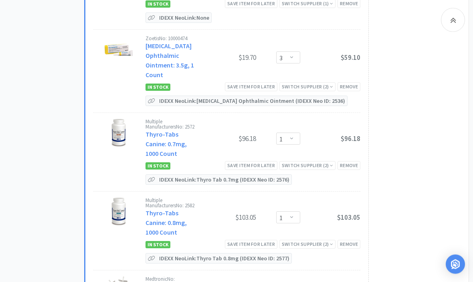
click at [118, 192] on div "Multiple Manufacturers No: 2582 Thyro-Tabs Canine: 0.8mg, 1000 Count $103.05 En…" at bounding box center [226, 231] width 267 height 78
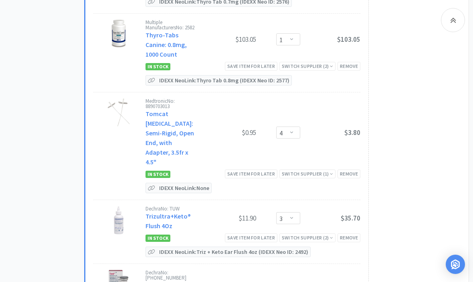
scroll to position [7713, 0]
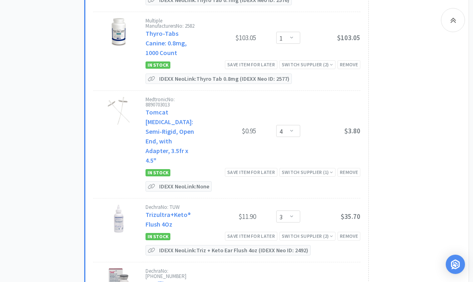
select select "2"
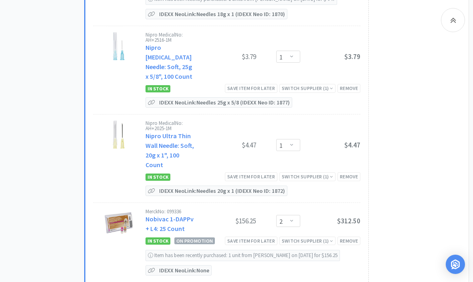
scroll to position [5848, 0]
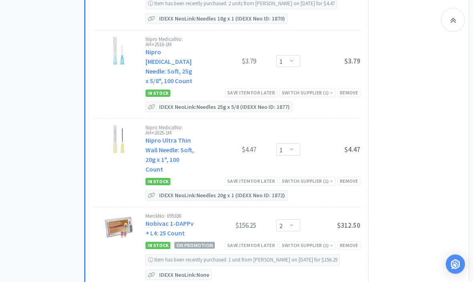
select select "1"
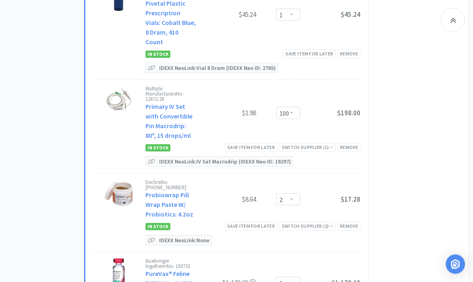
scroll to position [6552, 0]
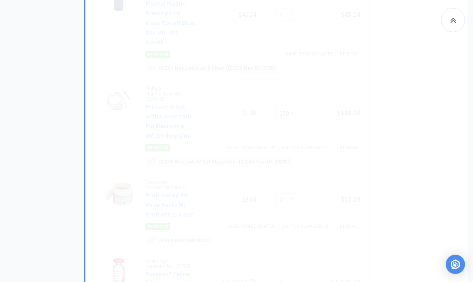
select select "2"
select select "1"
select select "5"
select select "4"
select select "10"
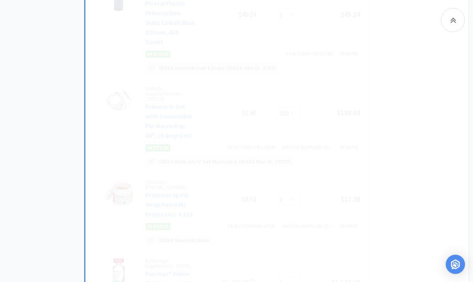
select select "3"
select select "1"
select select "4"
select select "3"
select select "1"
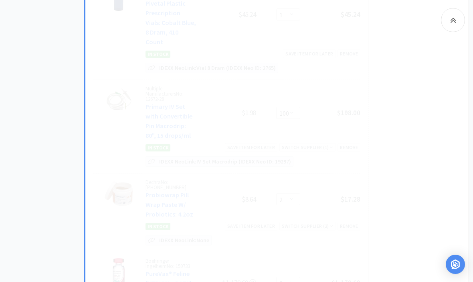
select select "2"
select select "50"
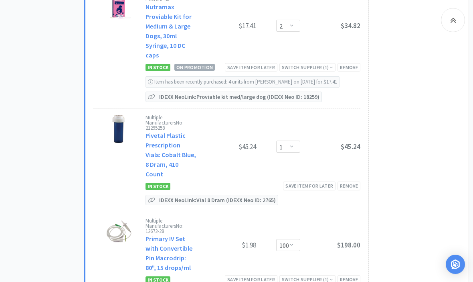
scroll to position [6425, 0]
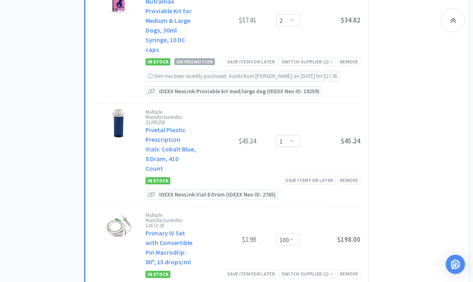
select select "1"
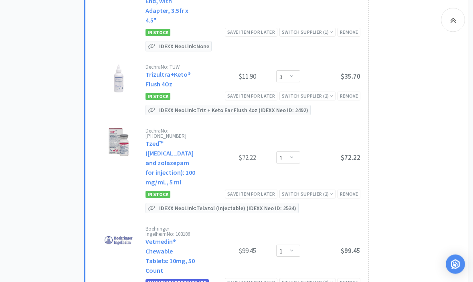
scroll to position [7749, 0]
click at [454, 20] on icon at bounding box center [454, 20] width 6 height 10
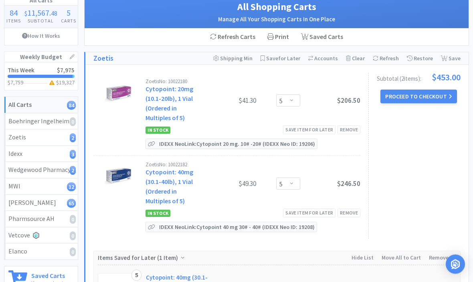
scroll to position [0, 0]
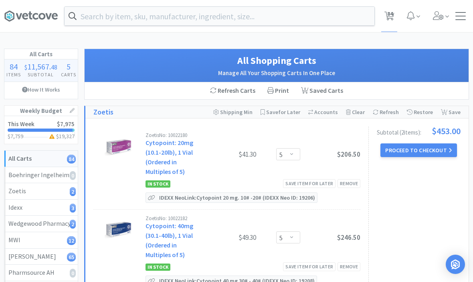
click at [417, 154] on button "Proceed to Checkout" at bounding box center [419, 150] width 76 height 14
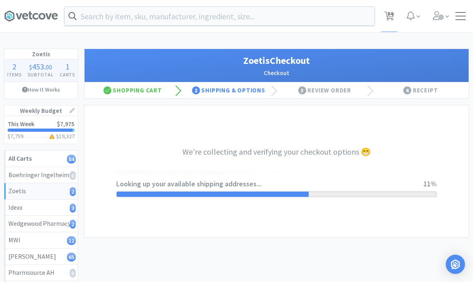
select select "invoice"
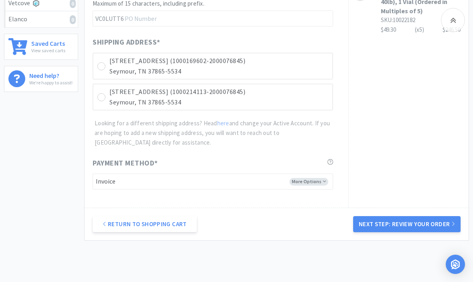
scroll to position [295, 0]
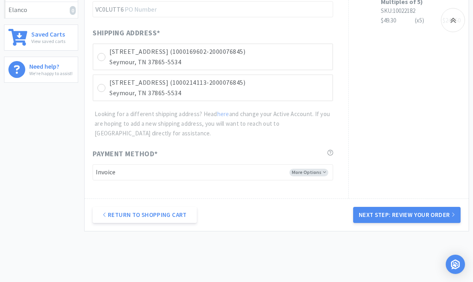
click at [102, 57] on div at bounding box center [101, 57] width 8 height 8
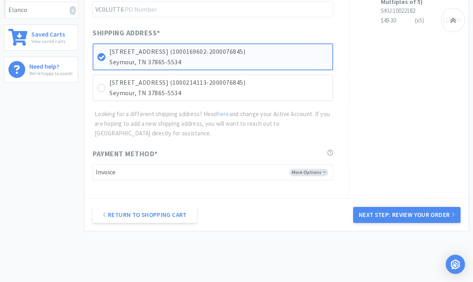
click at [439, 213] on button "Next Step: Review Your Order" at bounding box center [407, 215] width 108 height 16
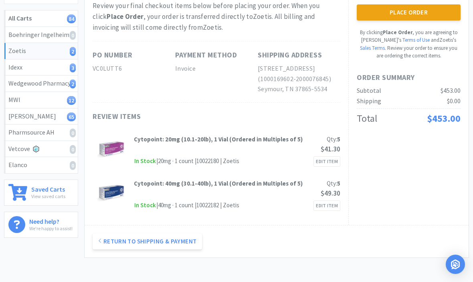
scroll to position [0, 0]
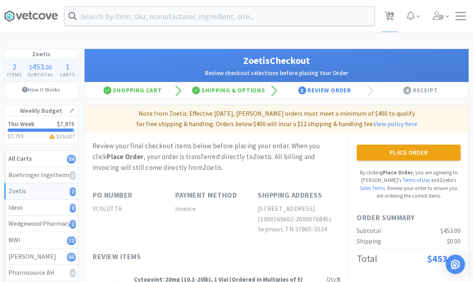
click at [435, 155] on button "Place Order" at bounding box center [409, 152] width 104 height 16
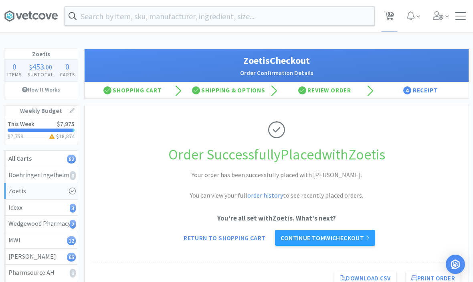
click at [360, 241] on link "Continue to MWI checkout" at bounding box center [325, 238] width 100 height 16
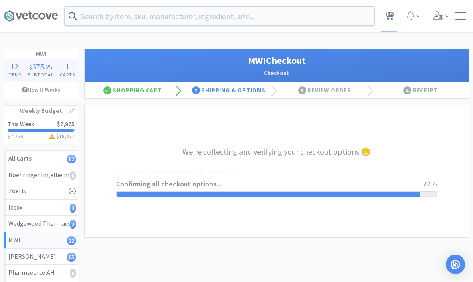
select select "STD_"
select select "FED"
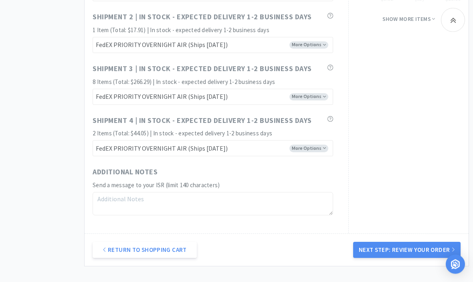
click at [415, 245] on button "Next Step: Review Your Order" at bounding box center [407, 250] width 108 height 16
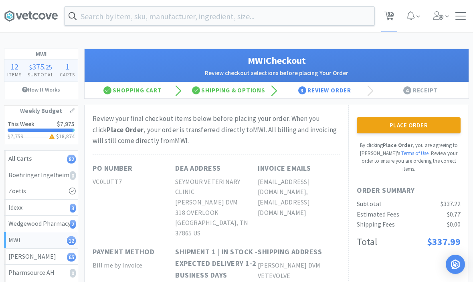
click at [429, 120] on button "Place Order" at bounding box center [409, 125] width 104 height 16
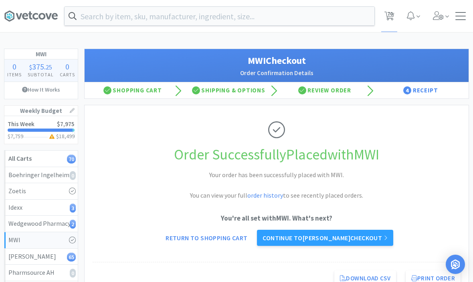
click at [376, 236] on link "Continue to Patterson checkout" at bounding box center [325, 238] width 136 height 16
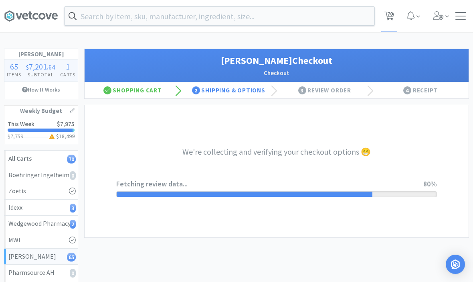
select select "1"
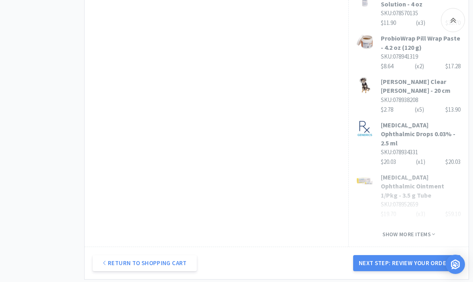
scroll to position [596, 0]
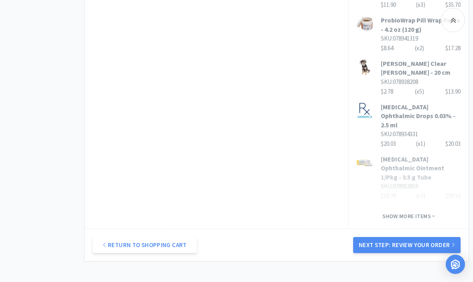
click at [420, 237] on button "Next Step: Review Your Order" at bounding box center [407, 245] width 108 height 16
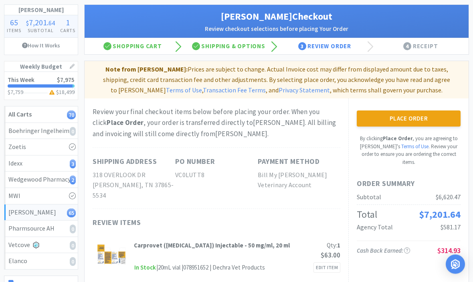
scroll to position [44, 0]
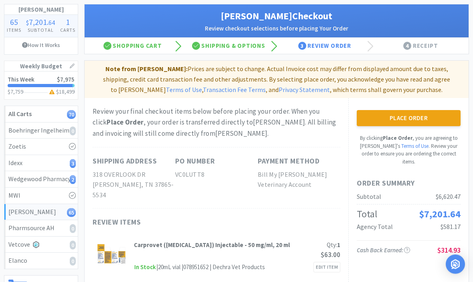
click at [430, 119] on button "Place Order" at bounding box center [409, 118] width 104 height 16
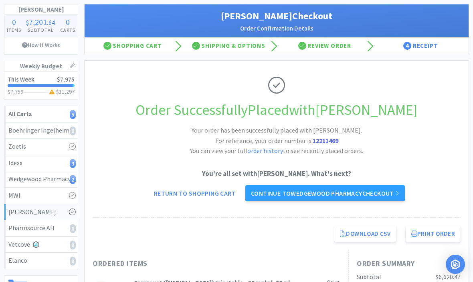
click at [412, 196] on div "You're all set with Patterson . What's next? Return to Shopping Cart Continue t…" at bounding box center [277, 184] width 368 height 33
click at [398, 196] on link "Continue to Wedgewood Pharmacy checkout" at bounding box center [326, 193] width 160 height 16
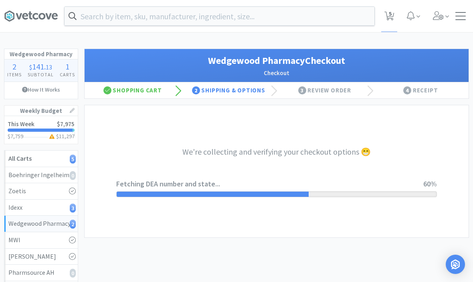
select select "TN"
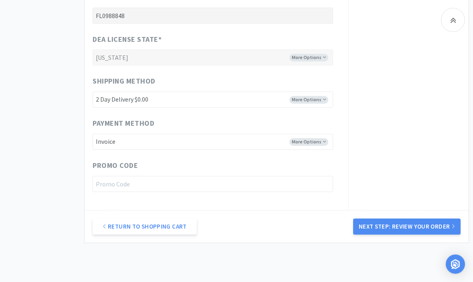
scroll to position [398, 0]
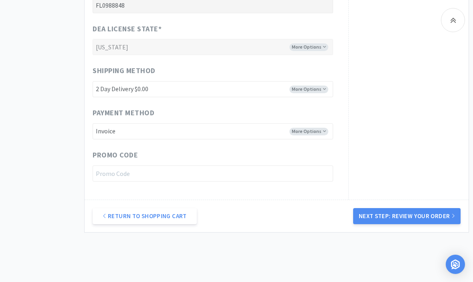
click at [426, 213] on button "Next Step: Review Your Order" at bounding box center [407, 216] width 108 height 16
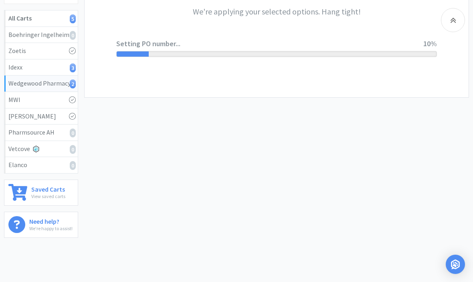
scroll to position [0, 0]
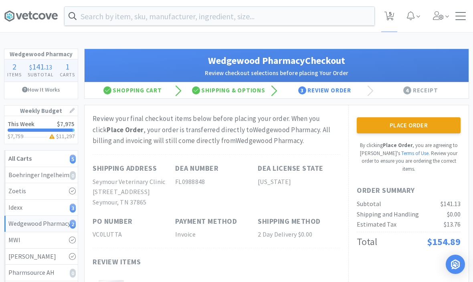
click at [431, 130] on button "Place Order" at bounding box center [409, 125] width 104 height 16
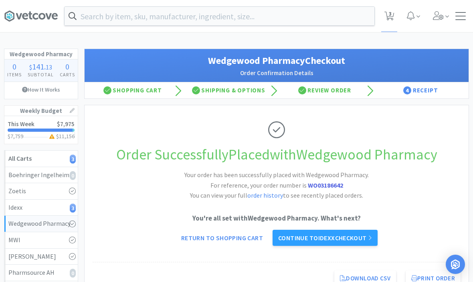
click at [329, 239] on link "Continue to Idexx checkout" at bounding box center [325, 238] width 105 height 16
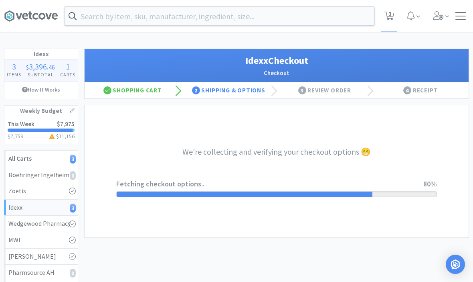
select select "904"
select select "003"
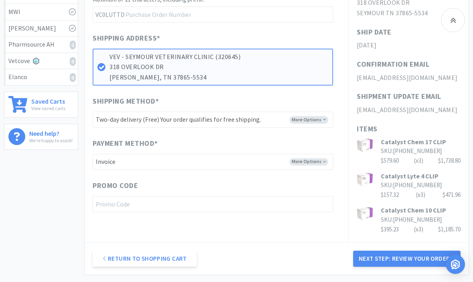
scroll to position [260, 0]
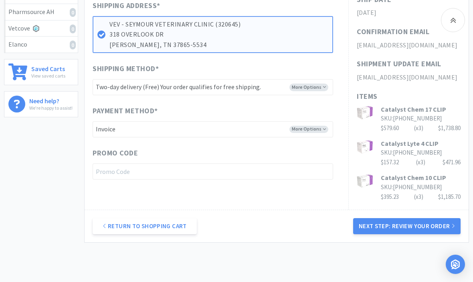
click at [414, 218] on button "Next Step: Review Your Order" at bounding box center [407, 226] width 108 height 16
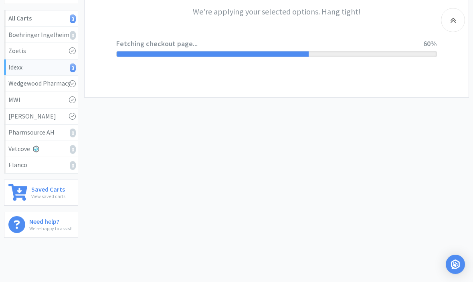
scroll to position [0, 0]
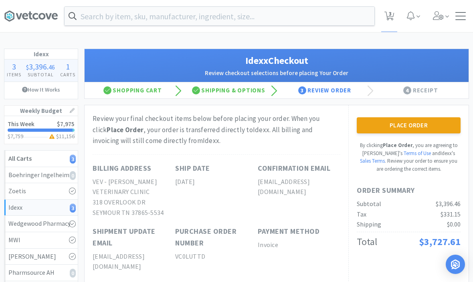
click at [421, 128] on button "Place Order" at bounding box center [409, 125] width 104 height 16
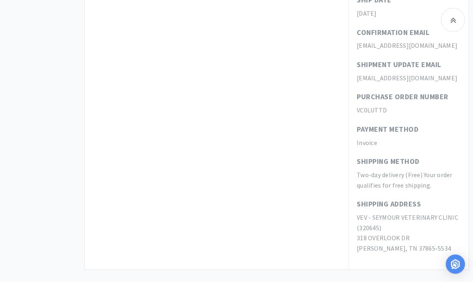
scroll to position [467, 0]
